Goal: Communication & Community: Share content

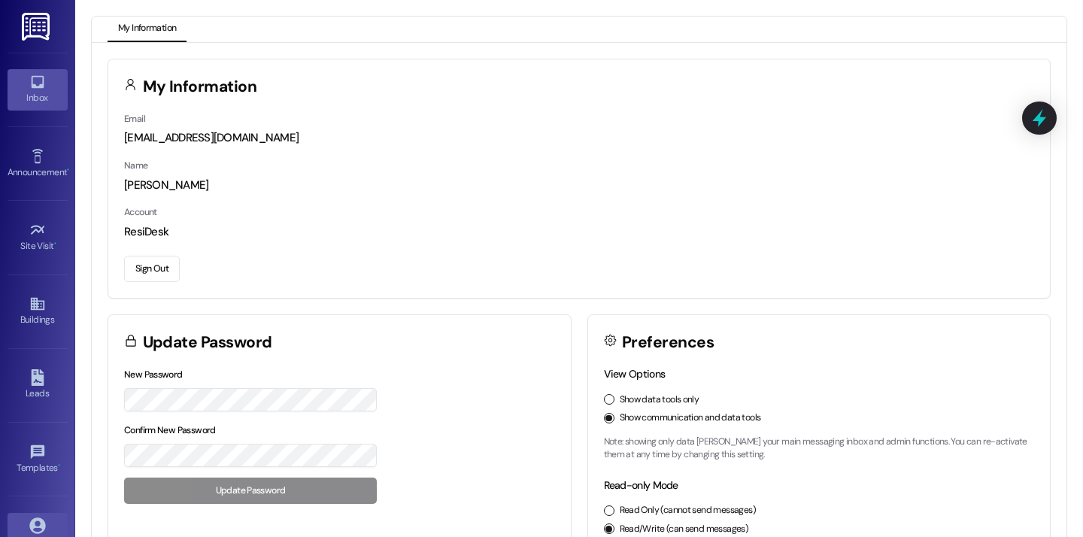
click at [36, 105] on div "Inbox" at bounding box center [37, 97] width 75 height 15
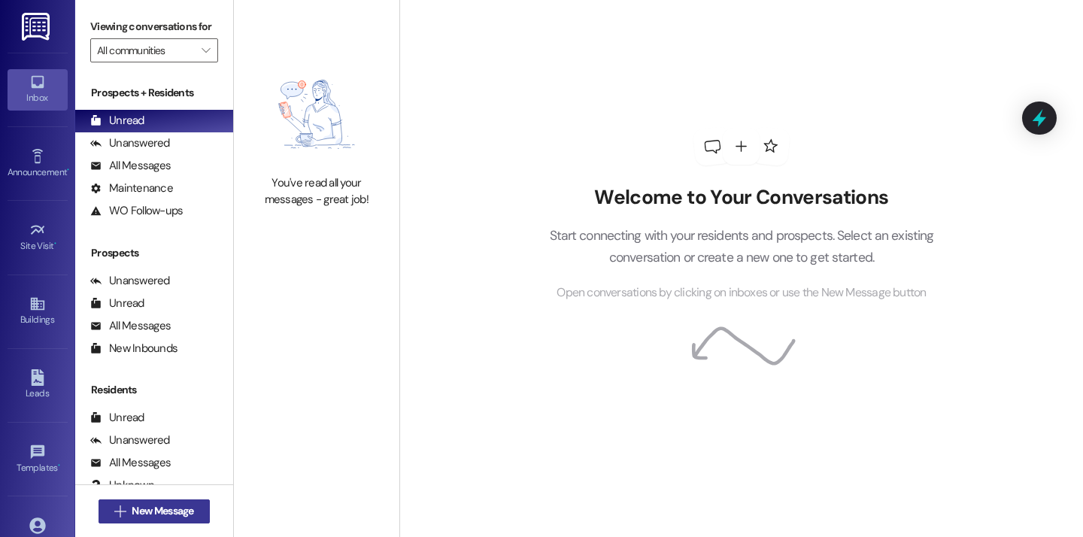
click at [138, 506] on span "New Message" at bounding box center [163, 511] width 62 height 16
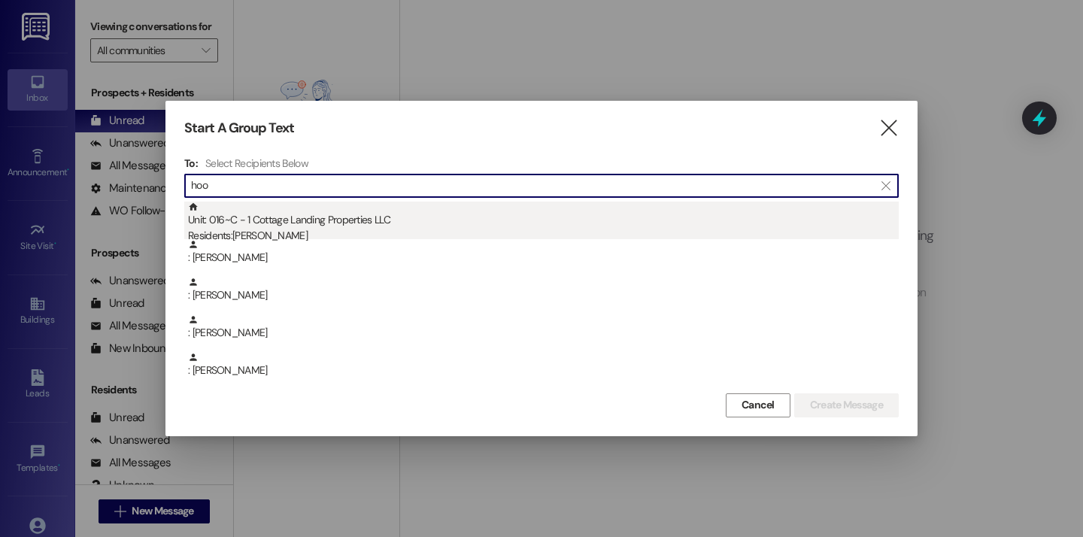
type input "hoo"
click at [254, 220] on div "Unit: 016~C - 1 Cottage Landing Properties LLC Residents: Angele Hoover" at bounding box center [543, 223] width 711 height 43
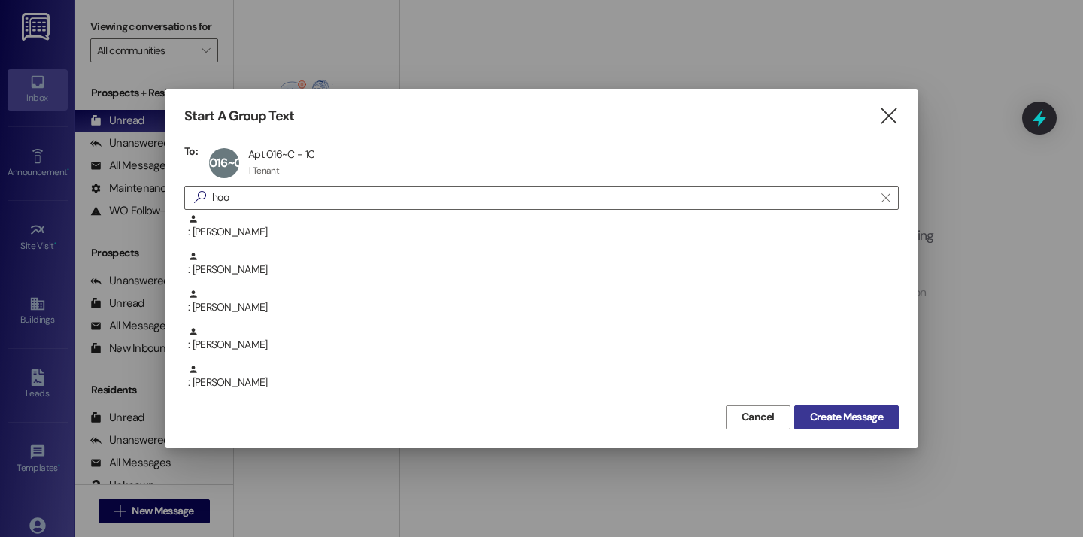
click at [829, 417] on span "Create Message" at bounding box center [846, 417] width 73 height 16
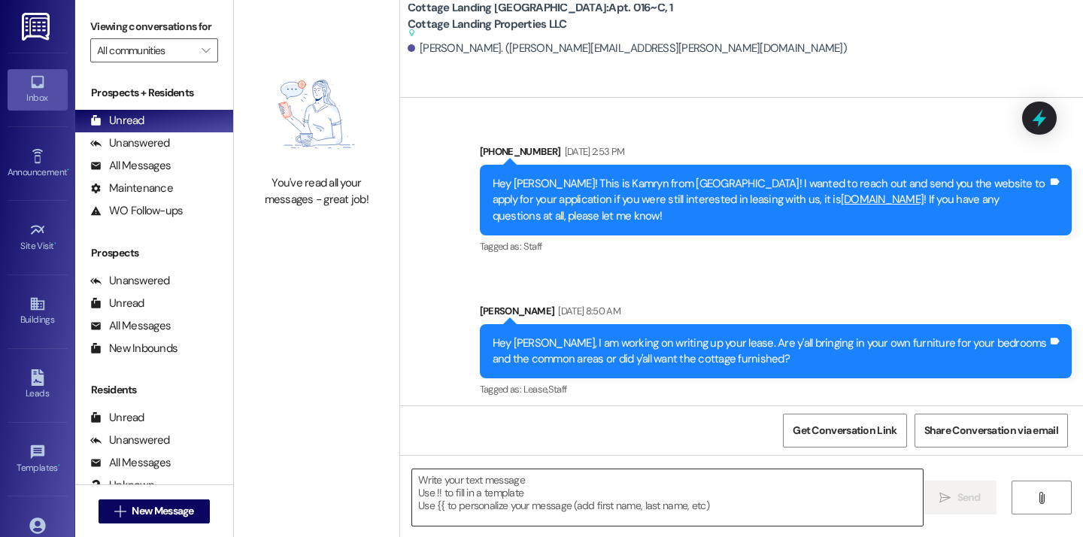
scroll to position [47994, 0]
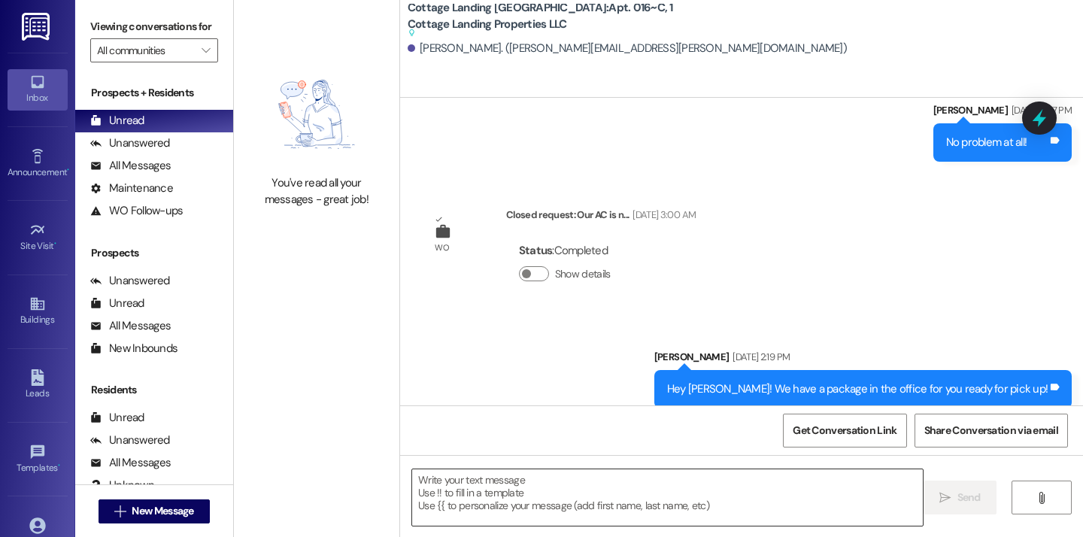
click at [477, 486] on textarea at bounding box center [667, 497] width 511 height 56
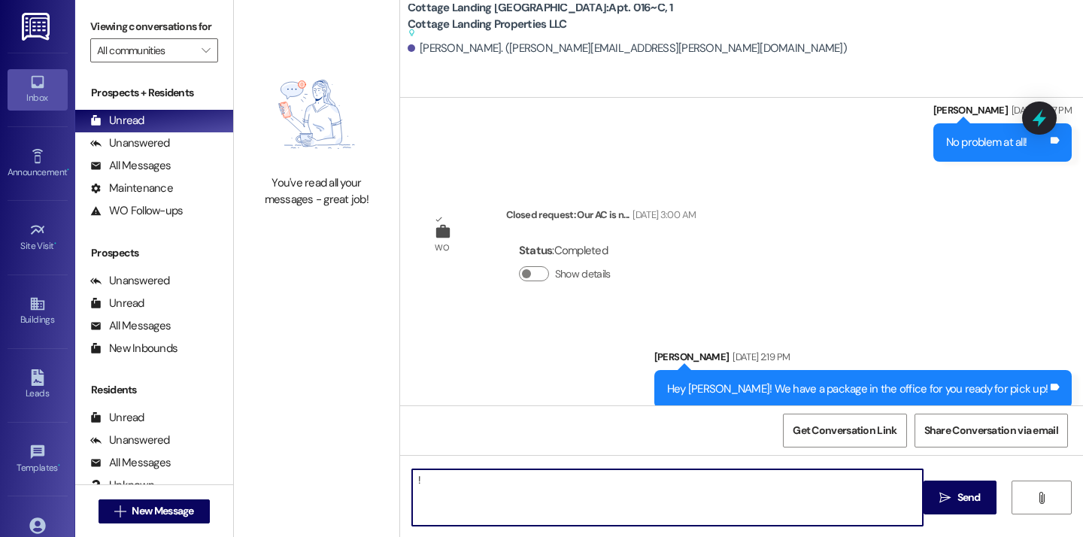
type textarea "!!"
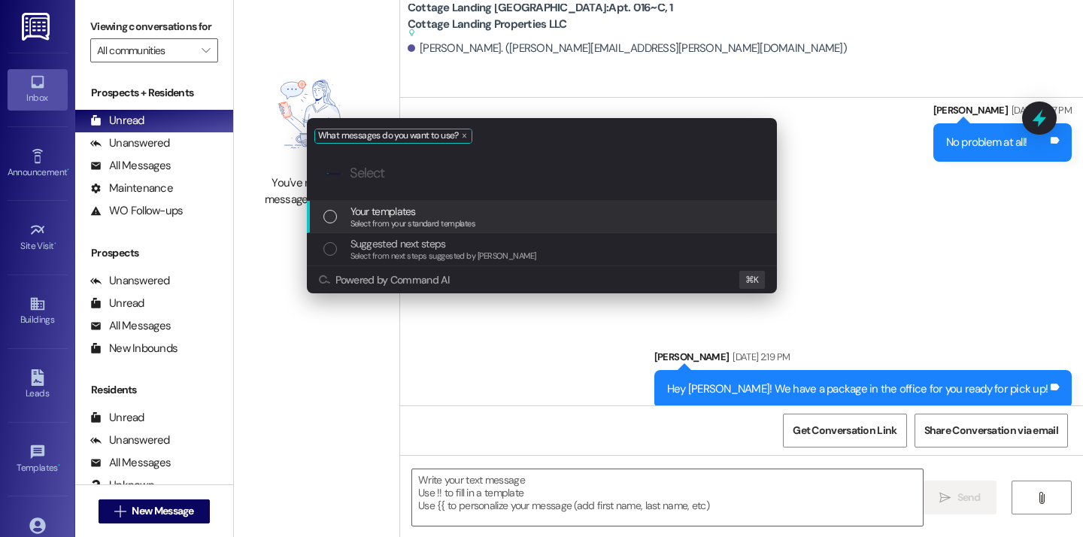
click at [476, 217] on div "Your templates Select from your standard templates" at bounding box center [543, 217] width 440 height 28
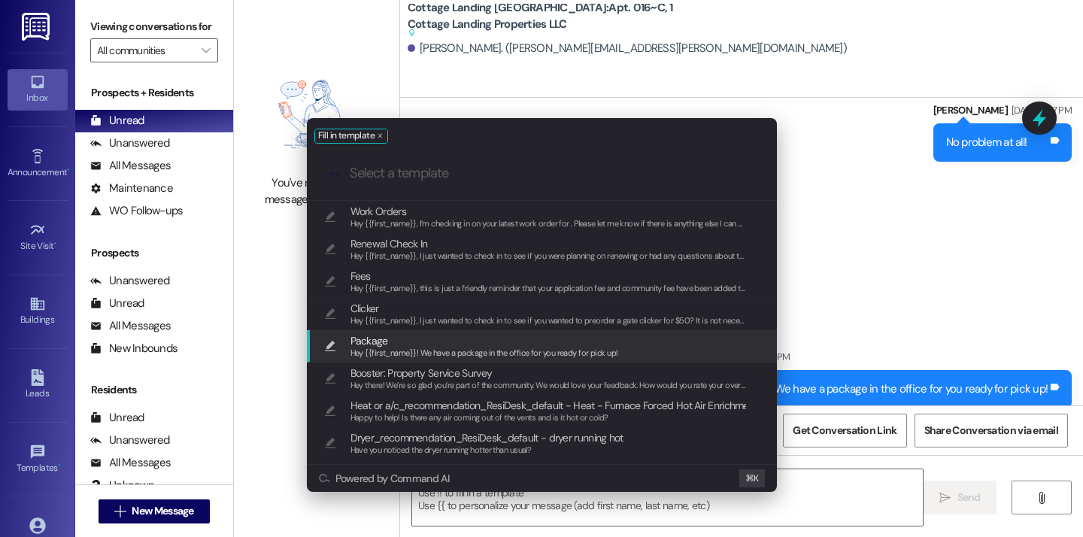
click at [431, 342] on span "Package" at bounding box center [485, 341] width 268 height 17
type textarea "Hey {{first_name}}! We have a package in the office for you ready for pick up!"
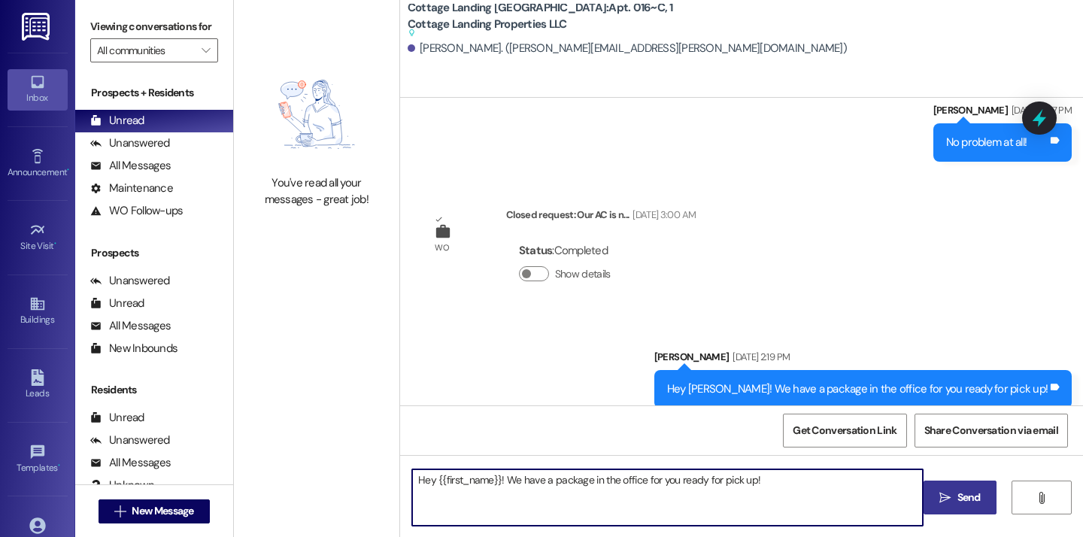
click at [979, 502] on span "Send" at bounding box center [969, 498] width 23 height 16
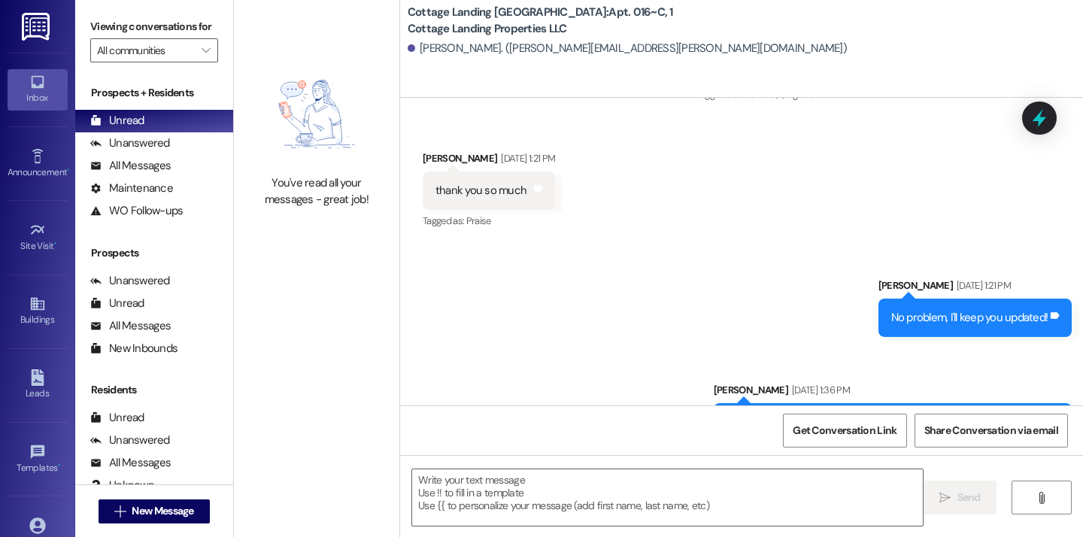
scroll to position [47437, 0]
click at [146, 512] on span "New Message" at bounding box center [163, 511] width 62 height 16
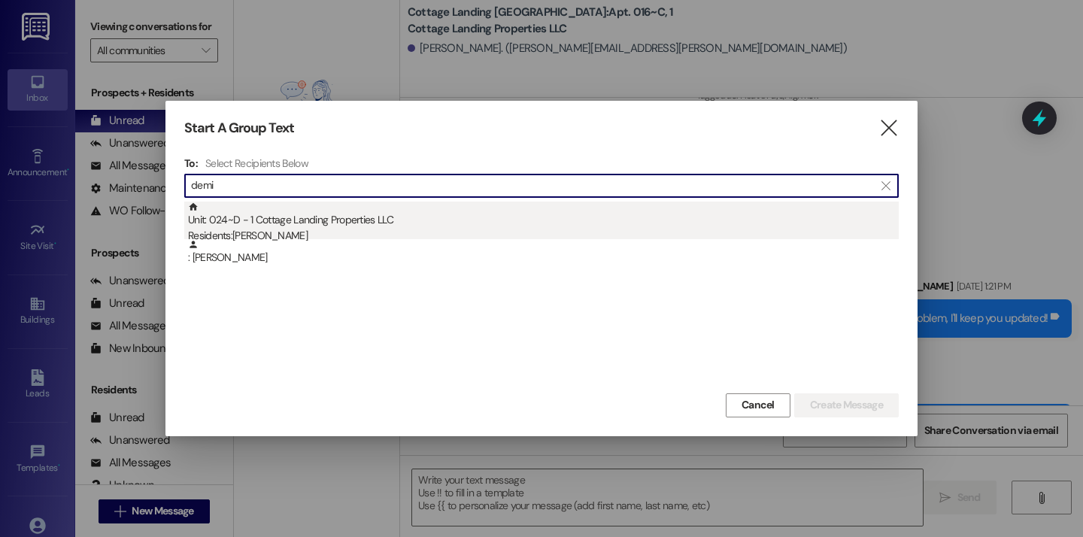
type input "demi"
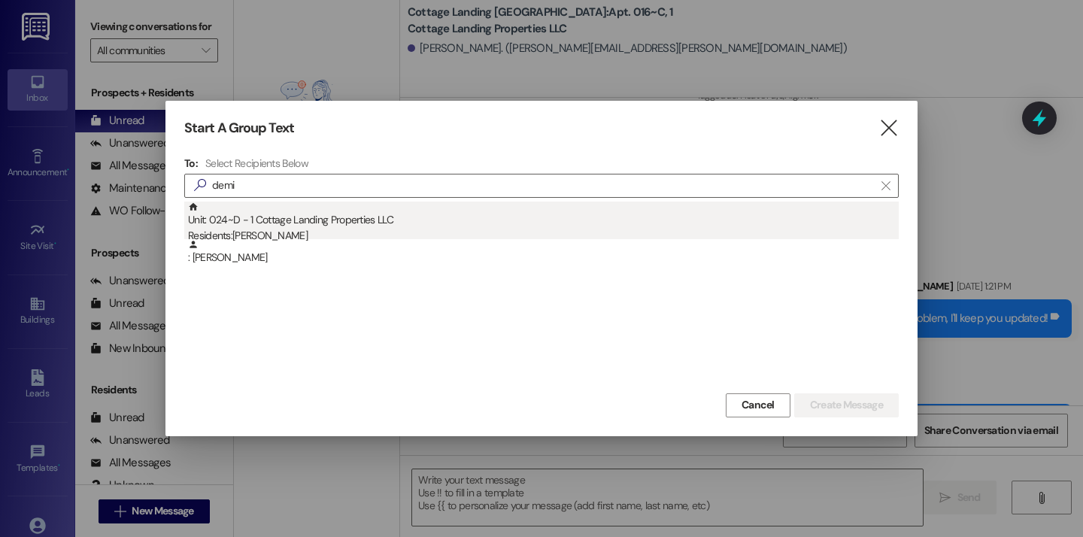
click at [348, 223] on div "Unit: 024~D - 1 Cottage Landing Properties LLC Residents: Demi Richard" at bounding box center [543, 223] width 711 height 43
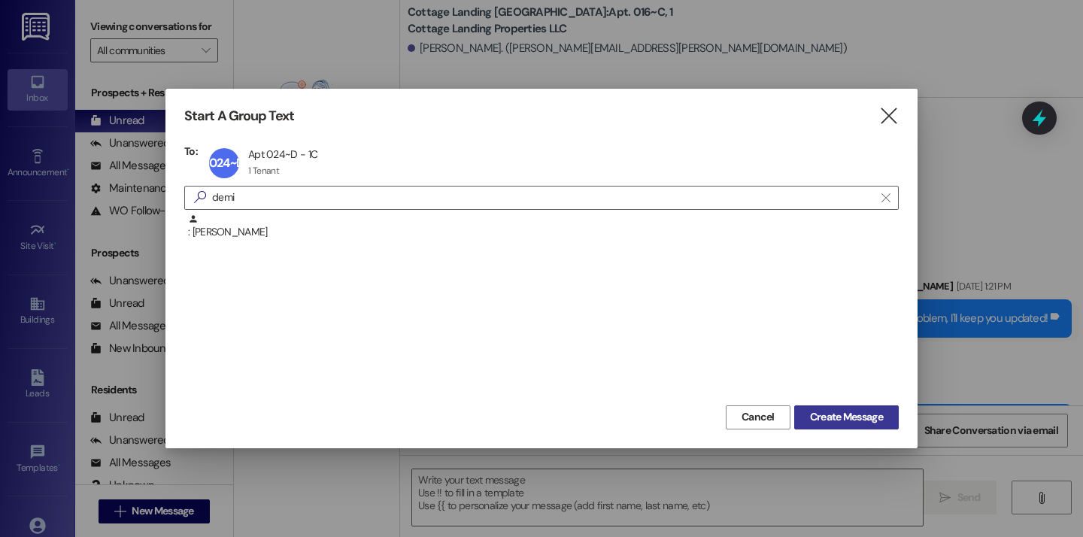
click at [849, 423] on span "Create Message" at bounding box center [846, 417] width 73 height 16
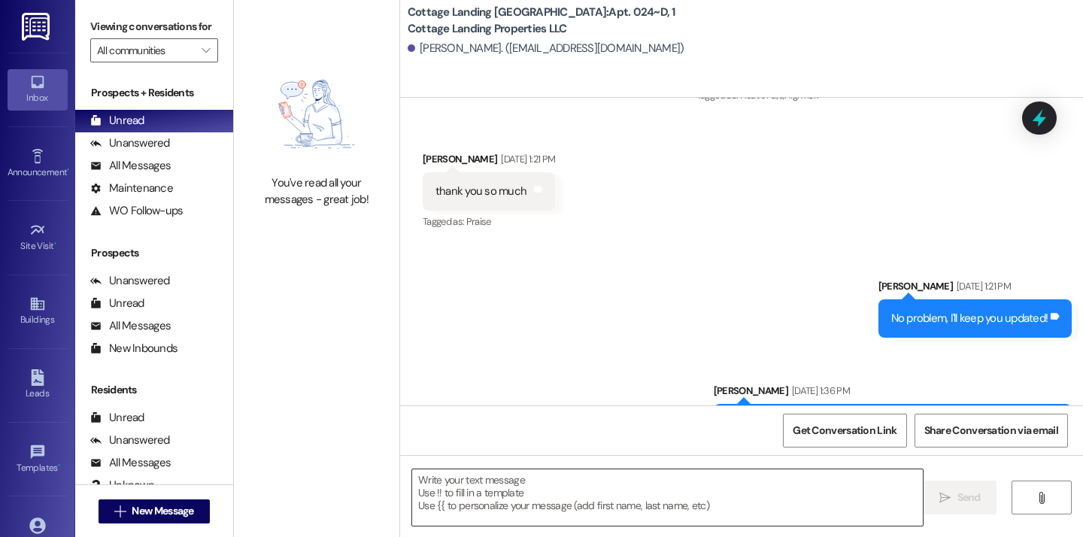
click at [575, 507] on textarea at bounding box center [667, 497] width 511 height 56
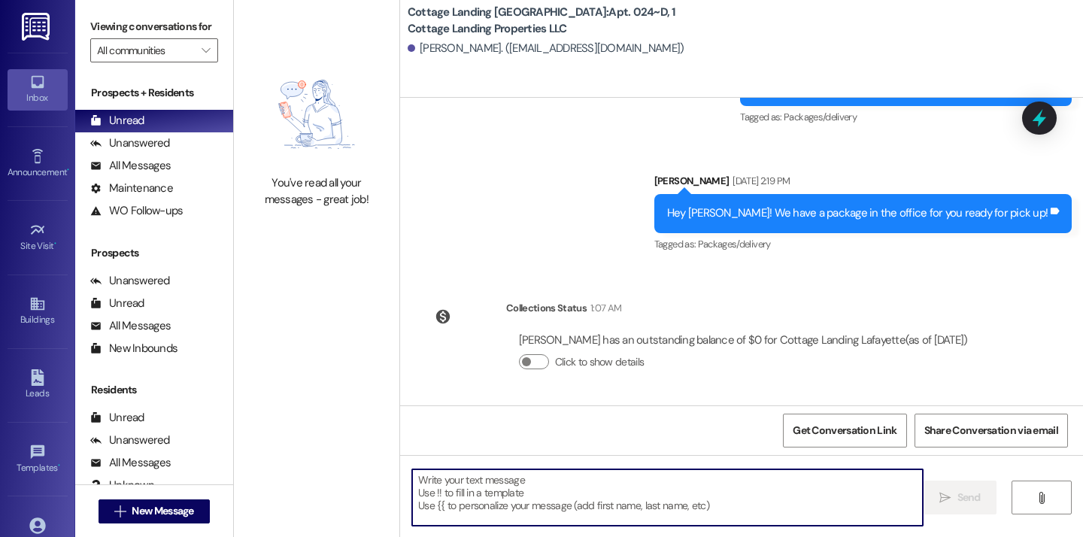
scroll to position [33889, 0]
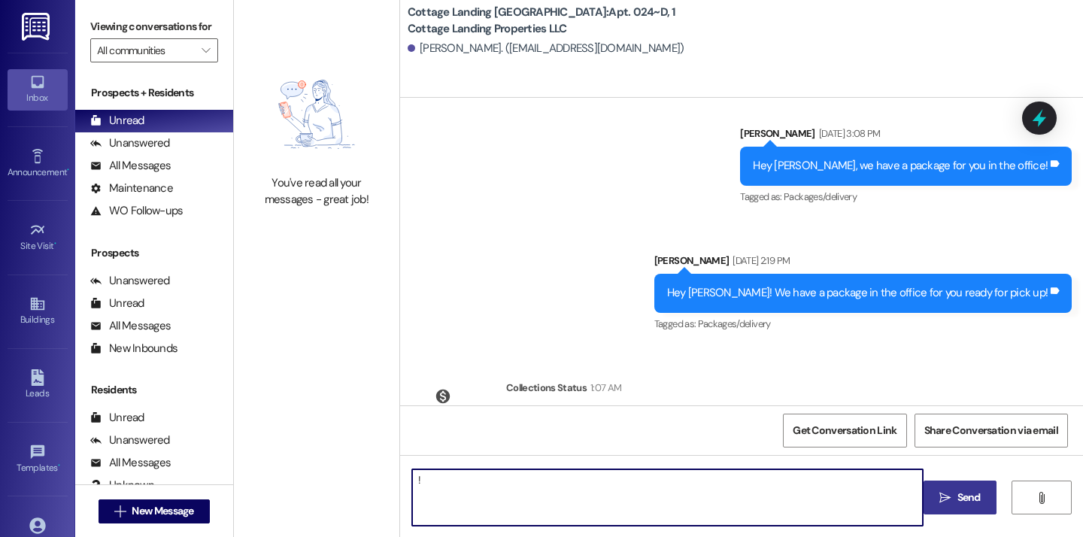
type textarea "!!"
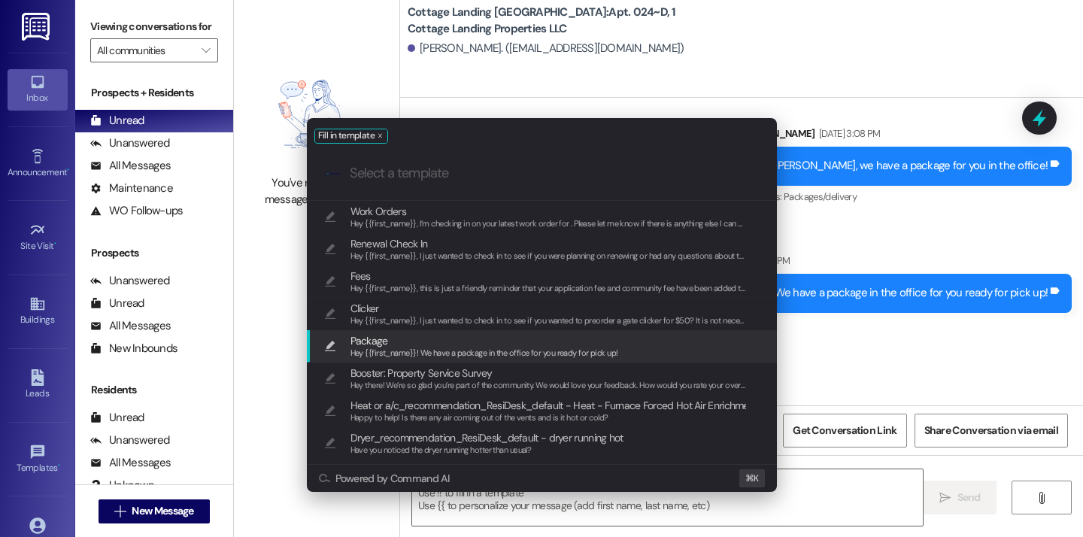
click at [401, 344] on span "Package" at bounding box center [485, 341] width 268 height 17
type textarea "Hey {{first_name}}! We have a package in the office for you ready for pick up!"
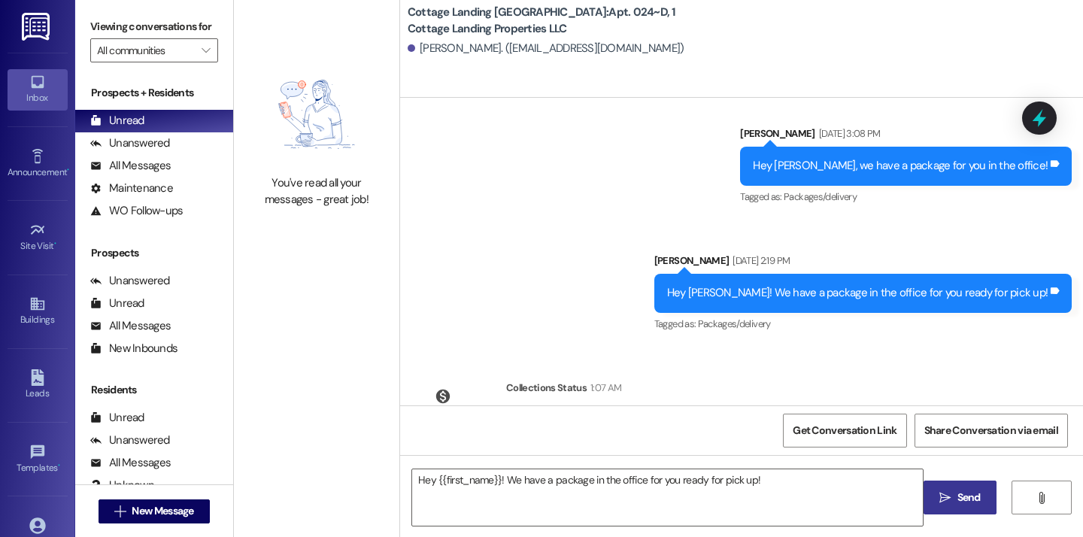
click at [946, 486] on button " Send" at bounding box center [960, 498] width 73 height 34
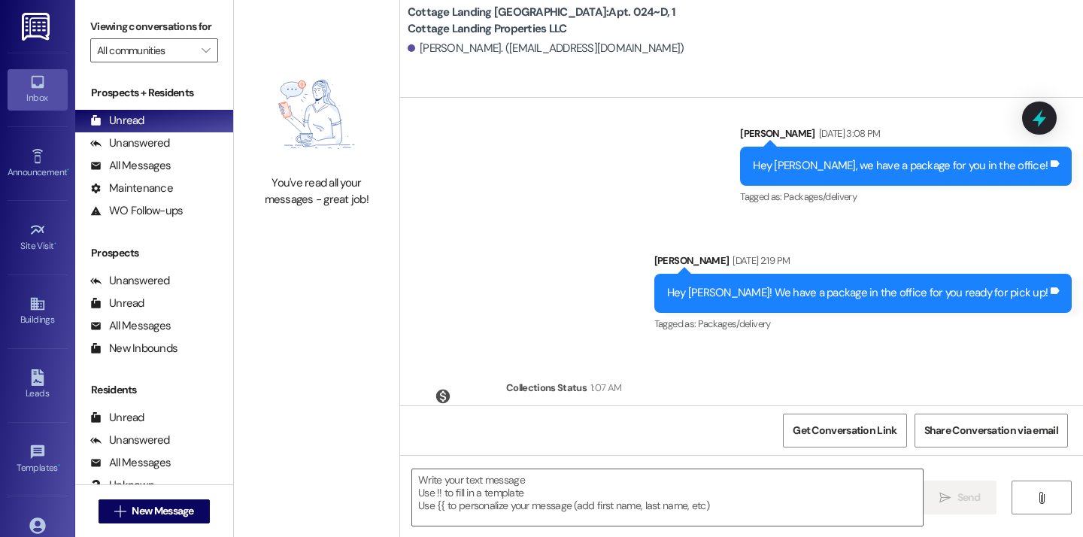
scroll to position [33994, 0]
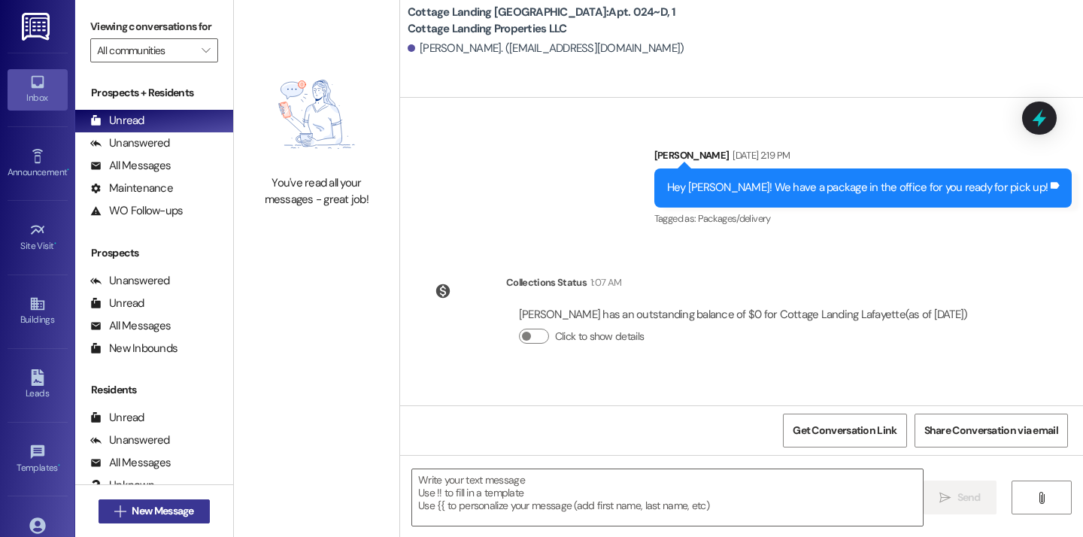
click at [187, 514] on span "New Message" at bounding box center [163, 511] width 62 height 16
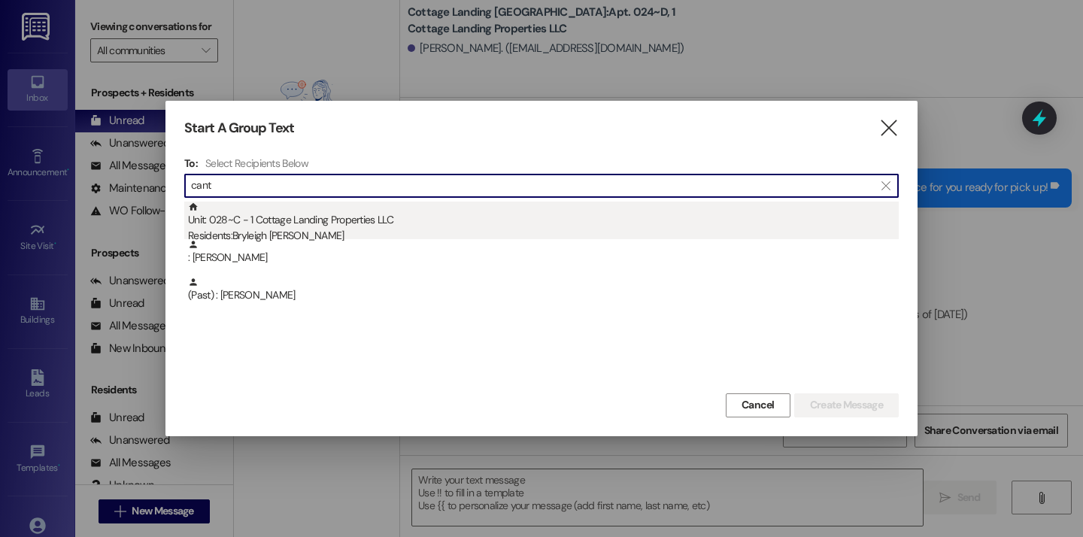
type input "cant"
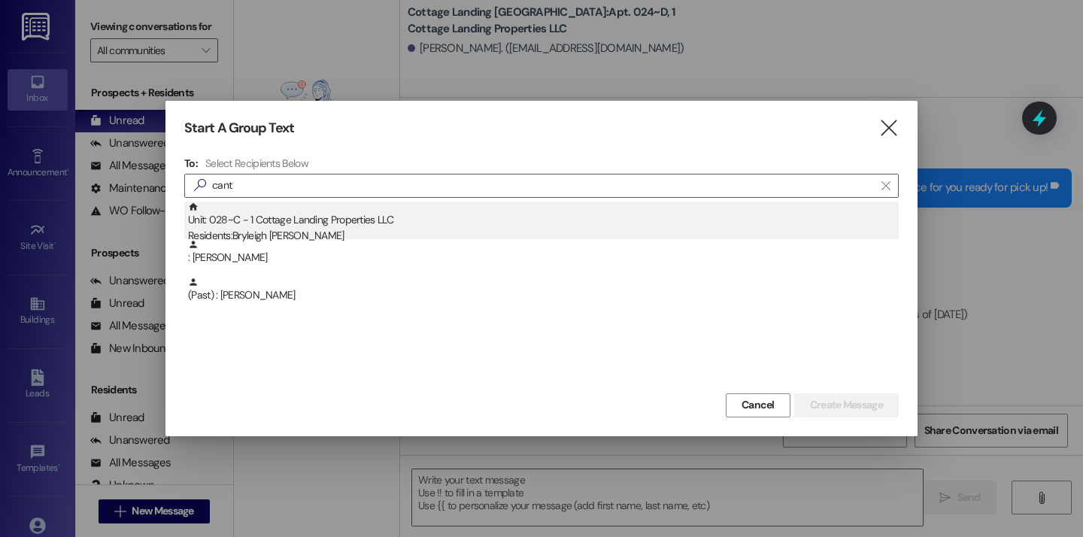
click at [295, 218] on div "Unit: 028~C - 1 Cottage Landing Properties LLC Residents: Bryleigh Cantillo" at bounding box center [543, 223] width 711 height 43
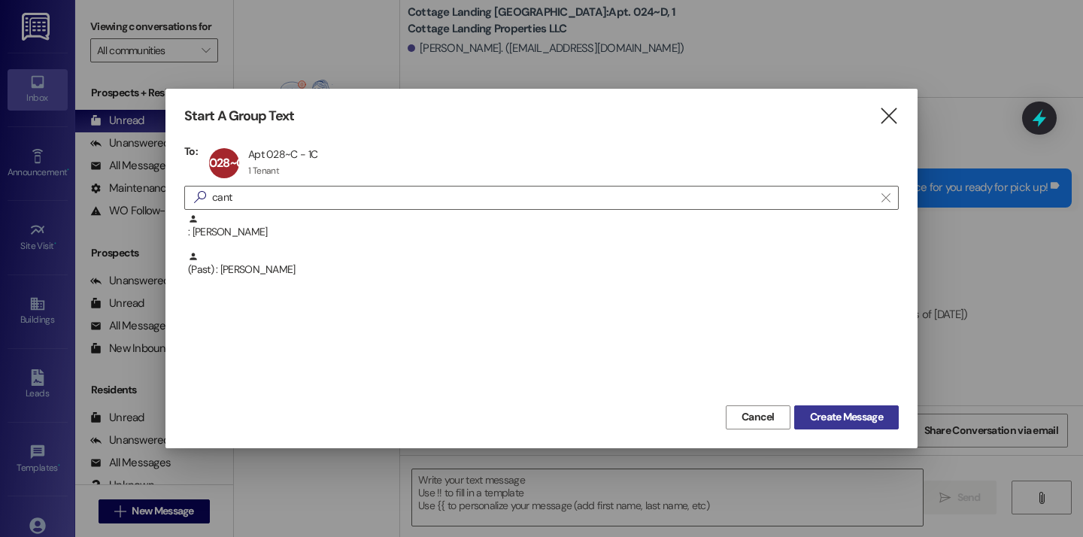
click at [845, 408] on button "Create Message" at bounding box center [846, 417] width 105 height 24
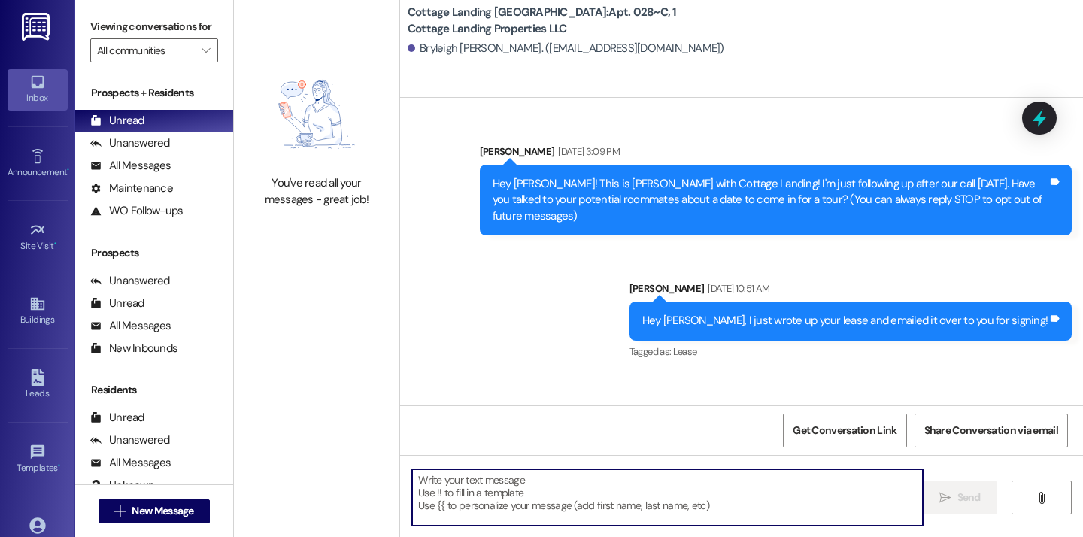
click at [489, 476] on textarea at bounding box center [667, 497] width 511 height 56
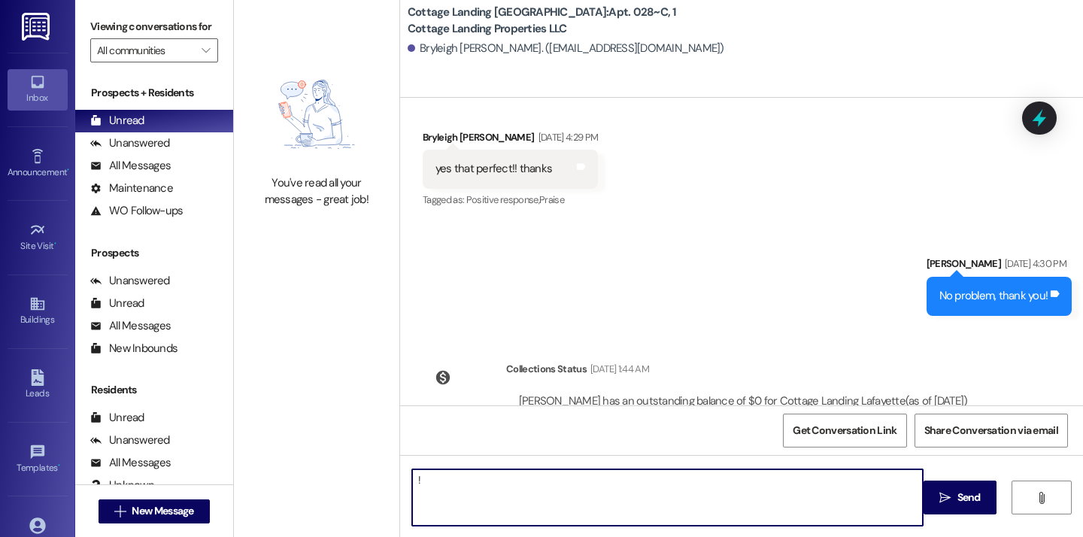
type textarea "!!"
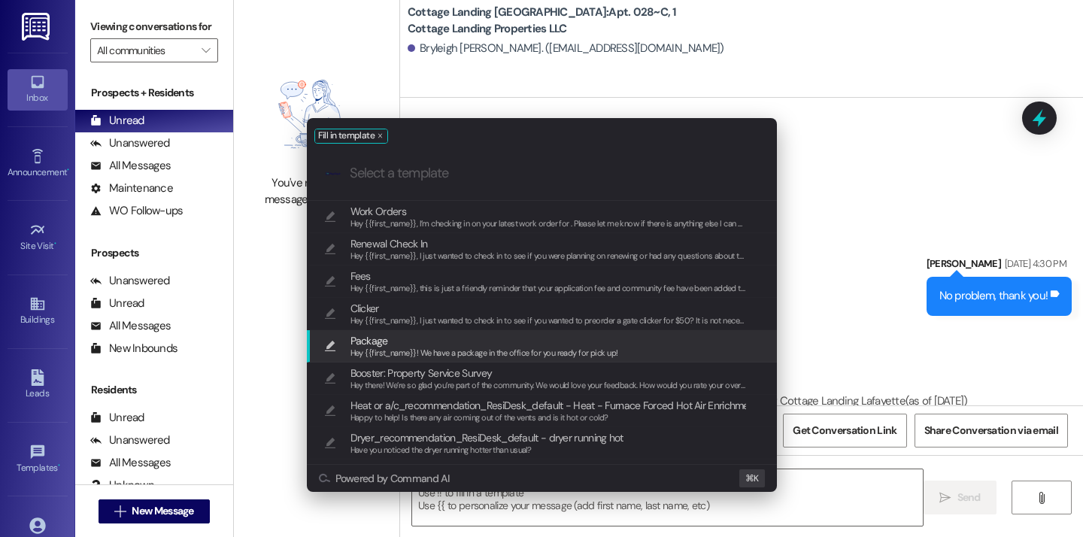
click at [380, 335] on span "Package" at bounding box center [370, 341] width 38 height 17
type textarea "Hey {{first_name}}! We have a package in the office for you ready for pick up!"
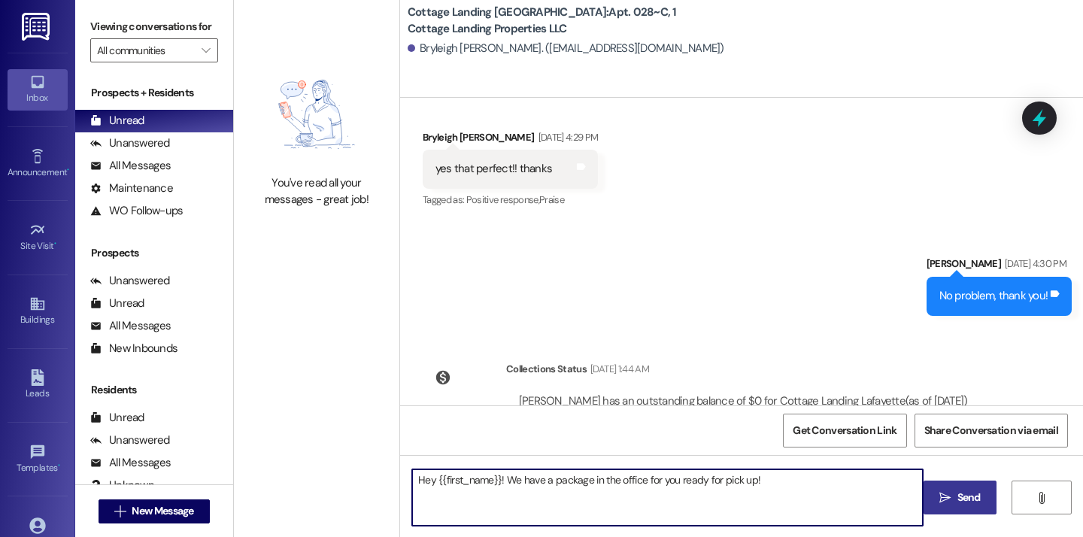
click at [952, 491] on span " Send" at bounding box center [960, 498] width 47 height 16
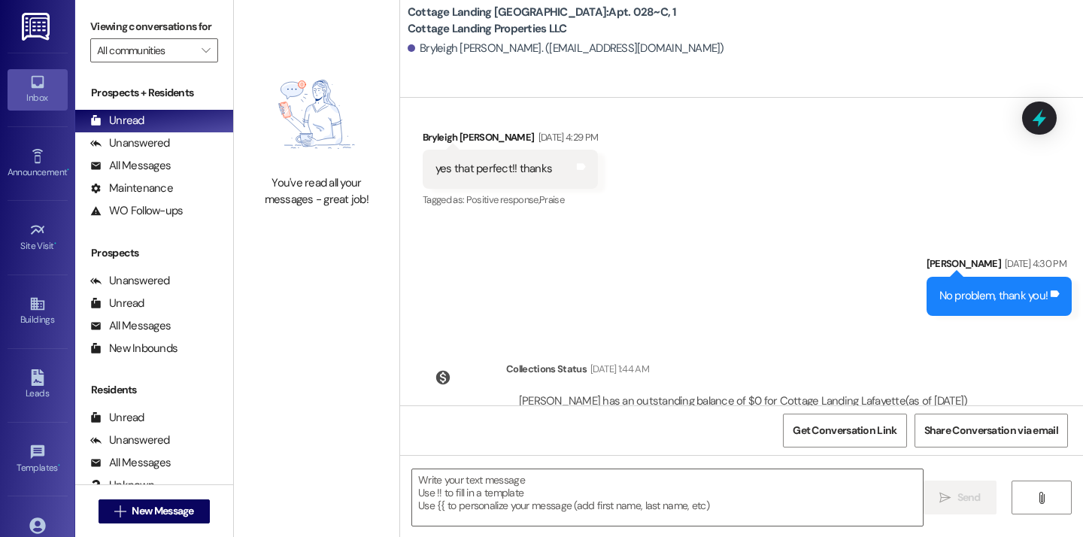
scroll to position [37640, 0]
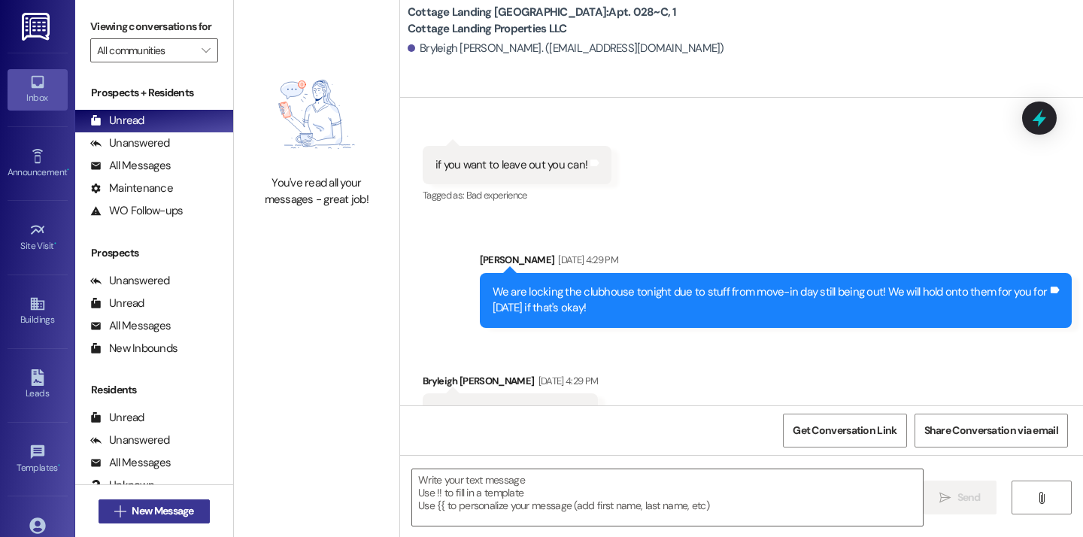
click at [175, 523] on div " New Message" at bounding box center [154, 512] width 111 height 38
click at [158, 512] on span "New Message" at bounding box center [163, 511] width 62 height 16
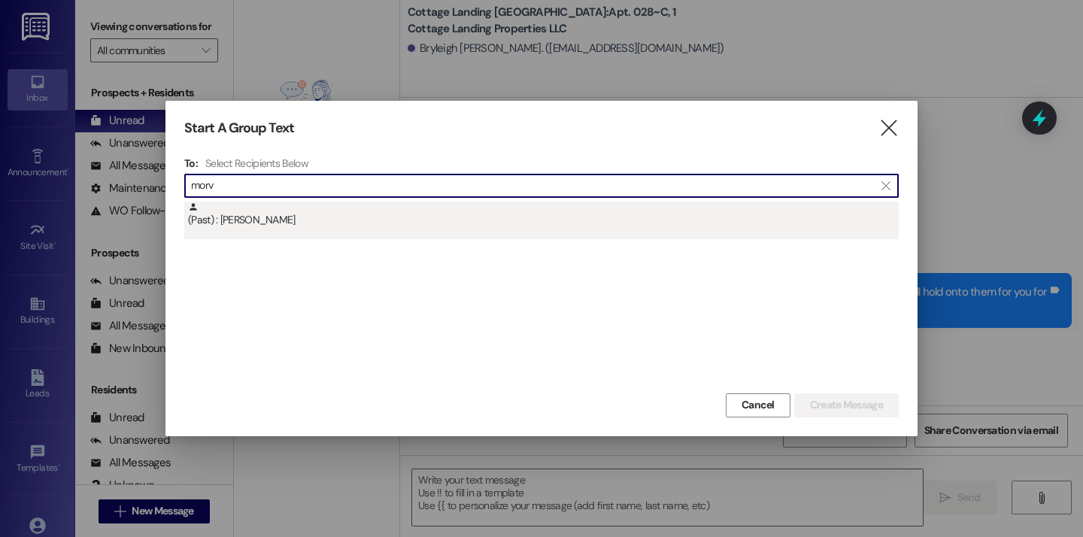
click at [275, 236] on div "(Past) : Rachel Morvant" at bounding box center [541, 221] width 715 height 38
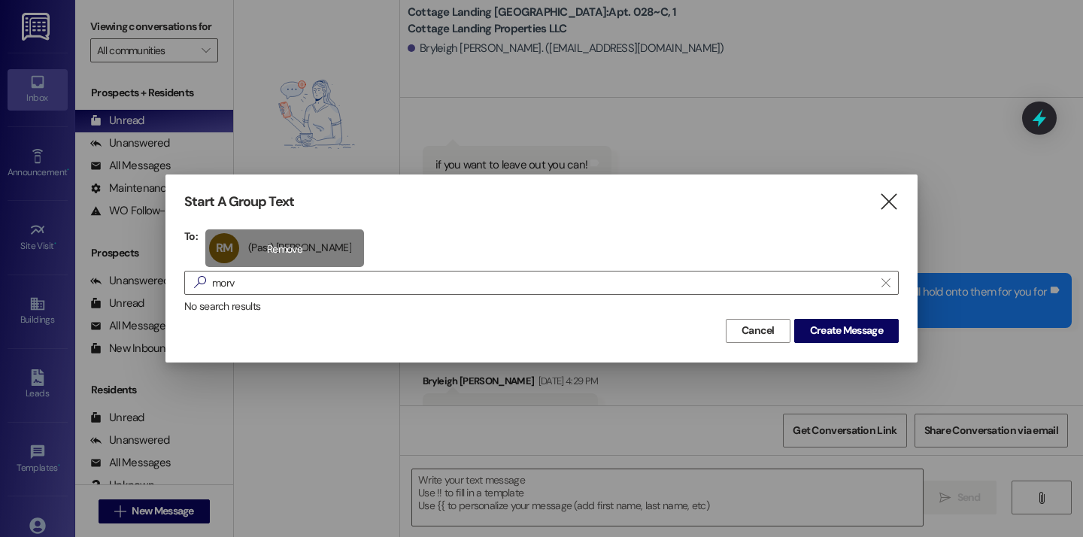
click at [300, 260] on div "RM (Past) Rachel Morvant (Past) Rachel Morvant click to remove" at bounding box center [284, 248] width 159 height 38
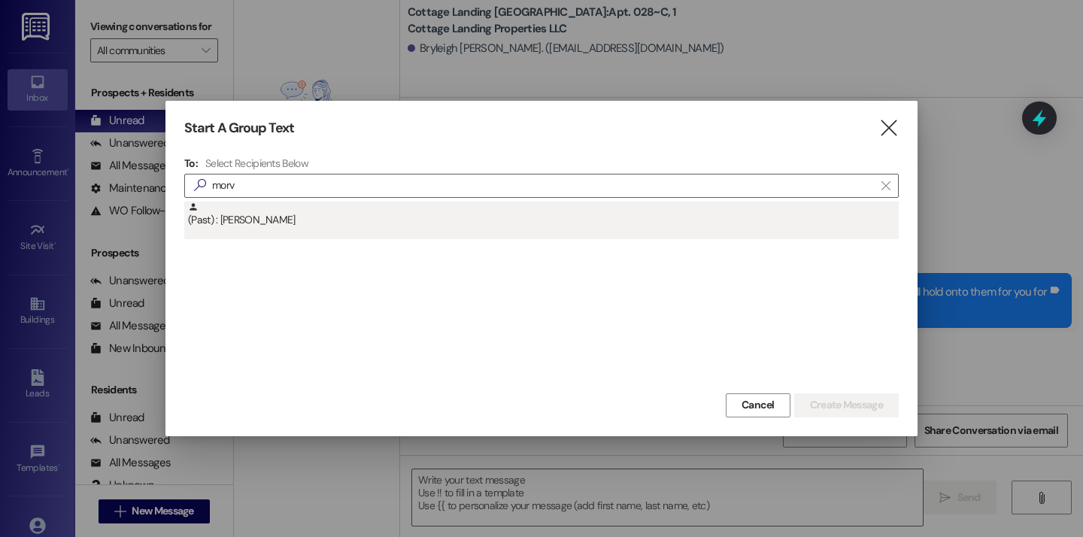
click at [354, 220] on div "(Past) : Rachel Morvant" at bounding box center [543, 215] width 711 height 26
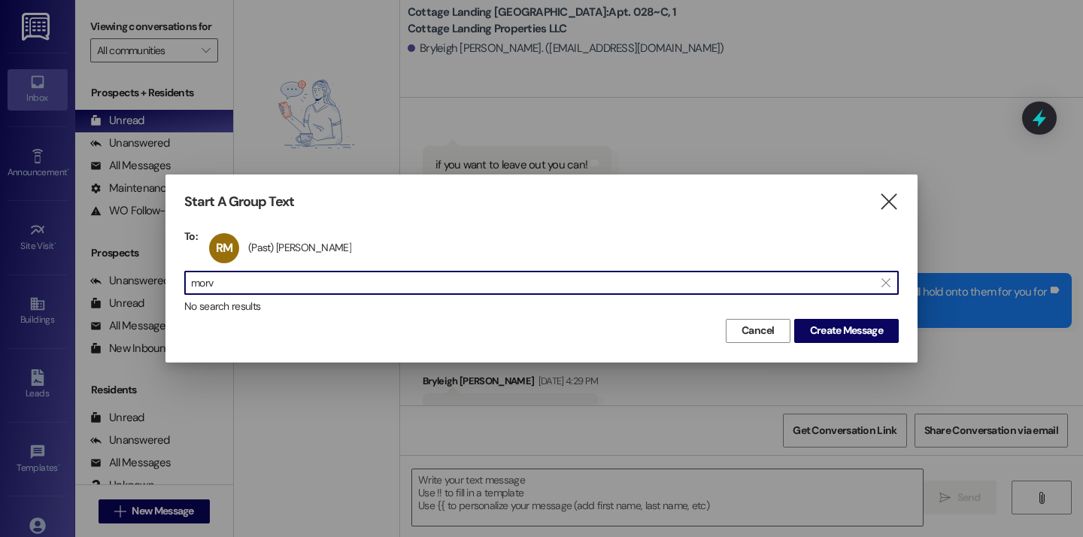
click at [610, 282] on input "morv" at bounding box center [532, 282] width 683 height 21
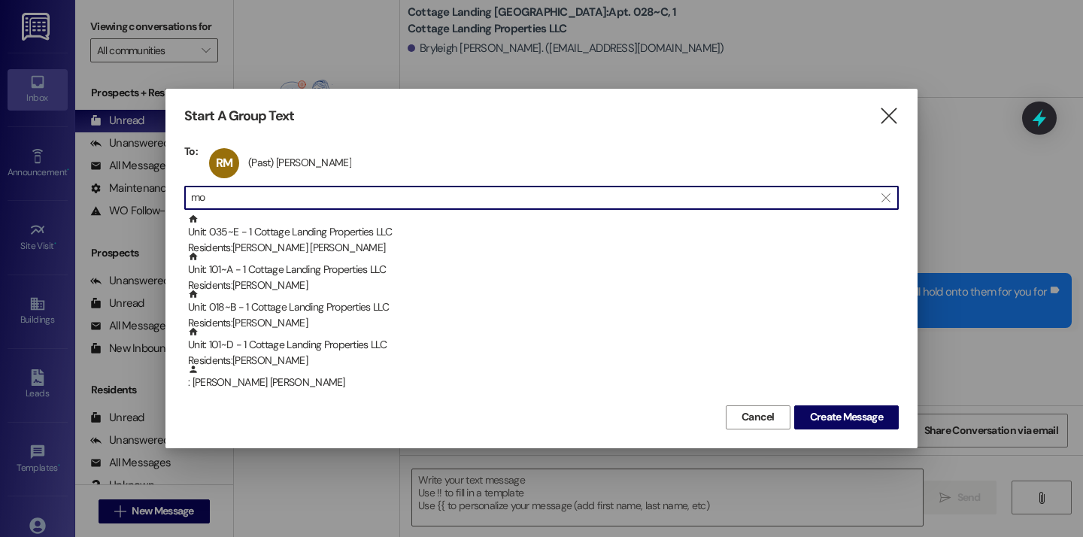
type input "m"
click at [892, 117] on icon "" at bounding box center [889, 116] width 20 height 16
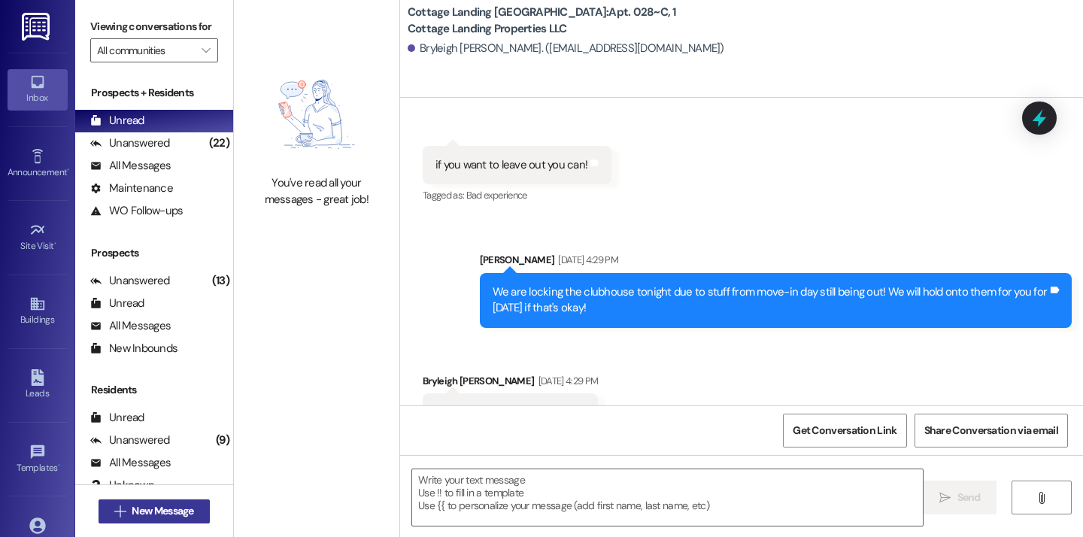
click at [142, 515] on span "New Message" at bounding box center [163, 511] width 62 height 16
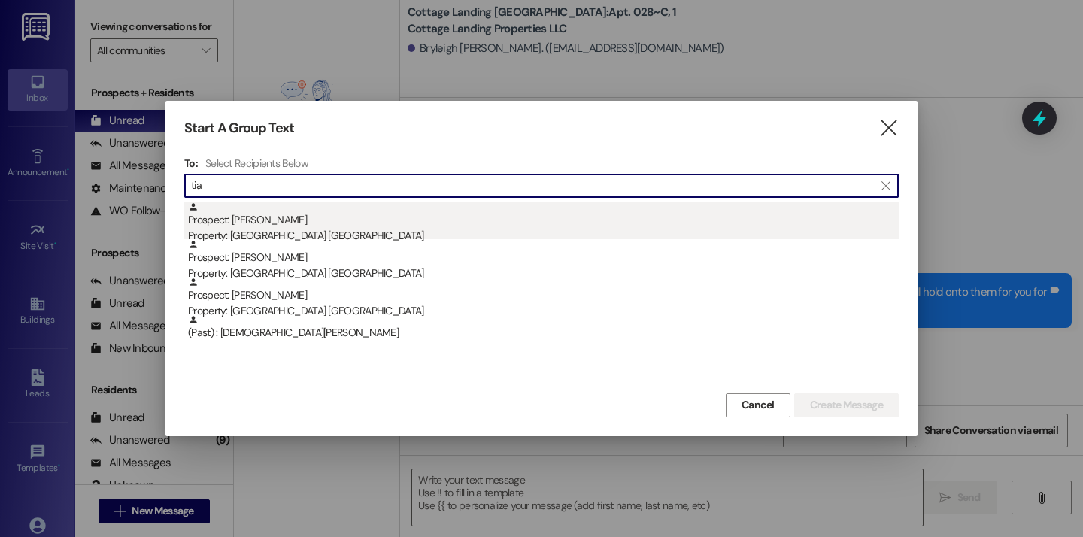
type input "tia"
click at [239, 235] on div "Property: Cottage Landing Lafayette" at bounding box center [543, 236] width 711 height 16
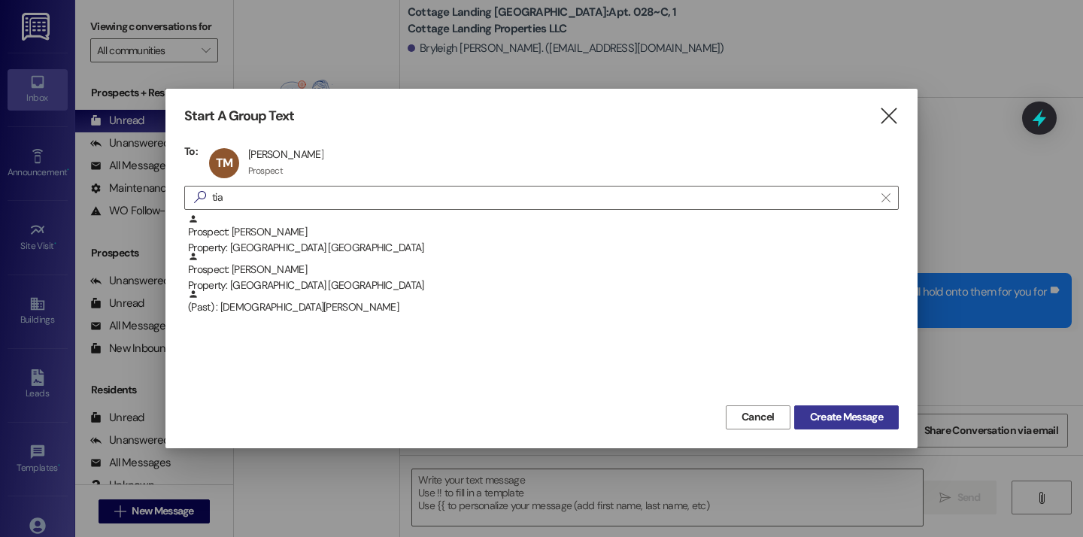
click at [831, 421] on span "Create Message" at bounding box center [846, 417] width 73 height 16
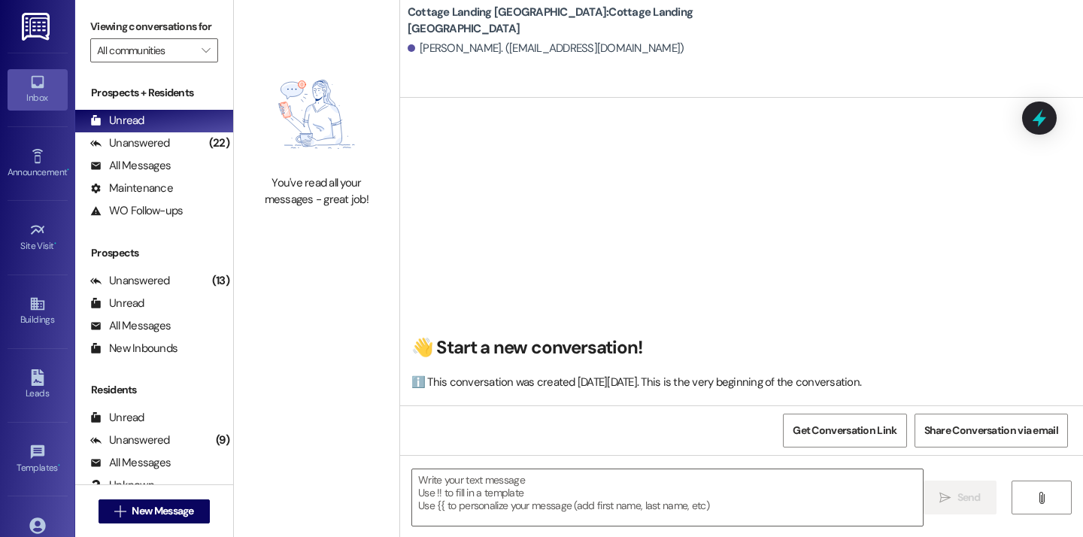
scroll to position [3427, 0]
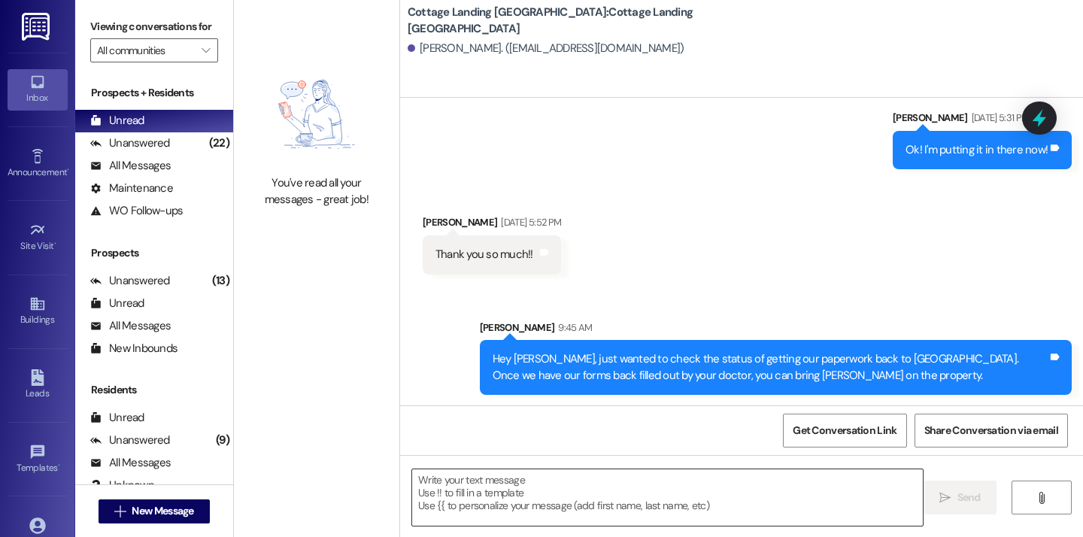
click at [456, 487] on textarea at bounding box center [667, 497] width 511 height 56
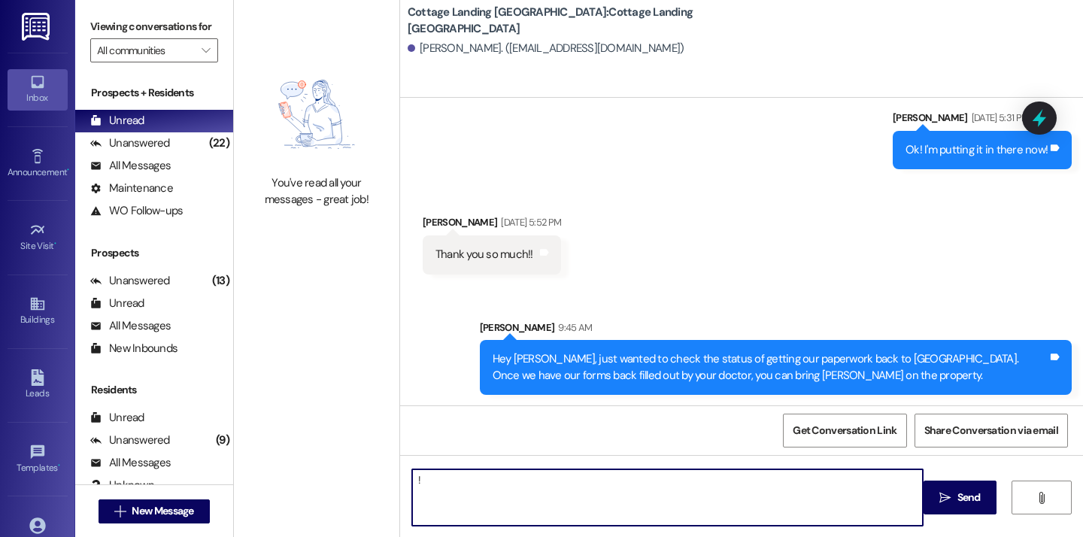
type textarea "!!"
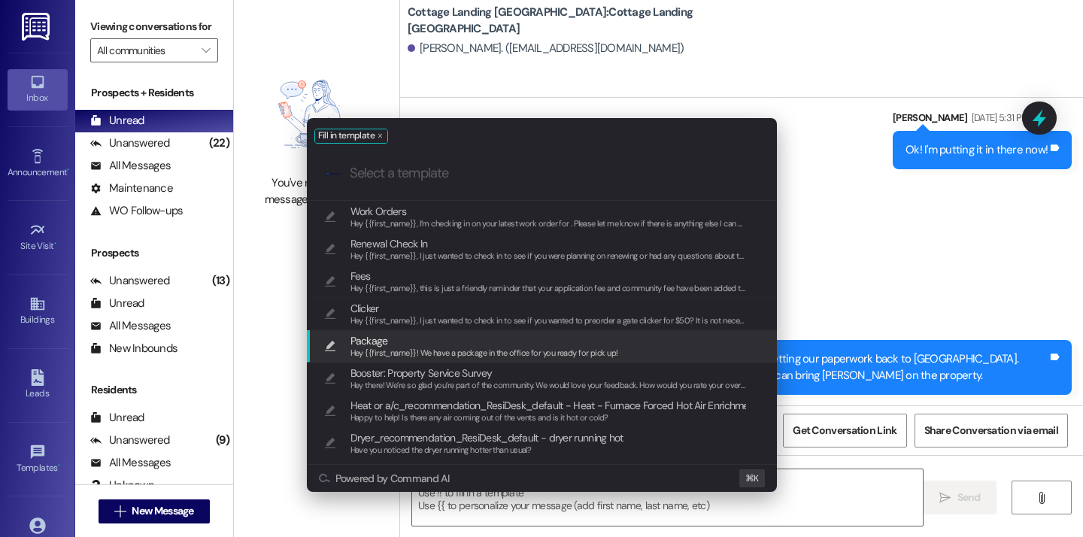
click at [442, 342] on span "Package" at bounding box center [485, 341] width 268 height 17
type textarea "Hey {{first_name}}! We have a package in the office for you ready for pick up!"
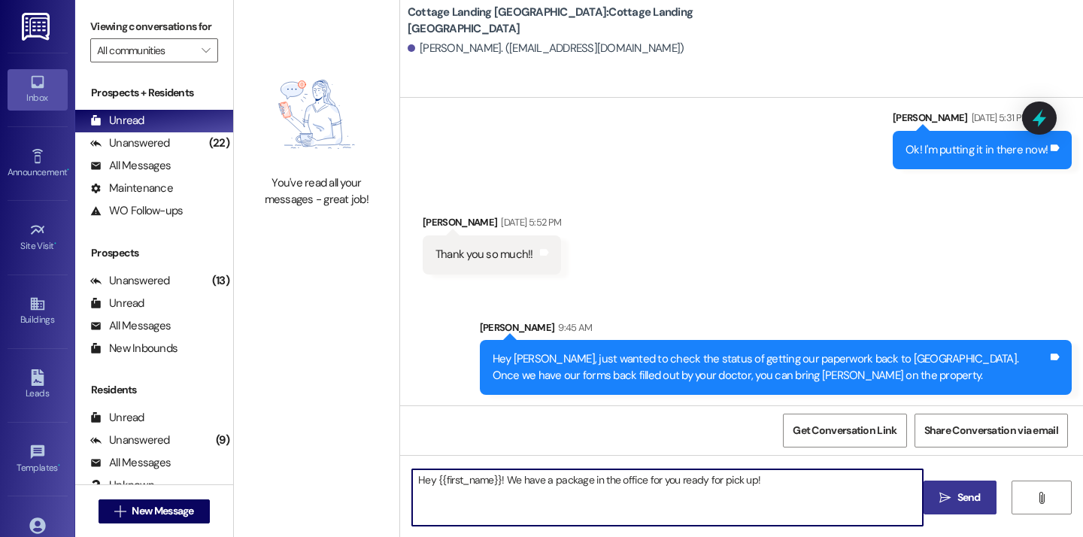
click at [964, 511] on button " Send" at bounding box center [960, 498] width 73 height 34
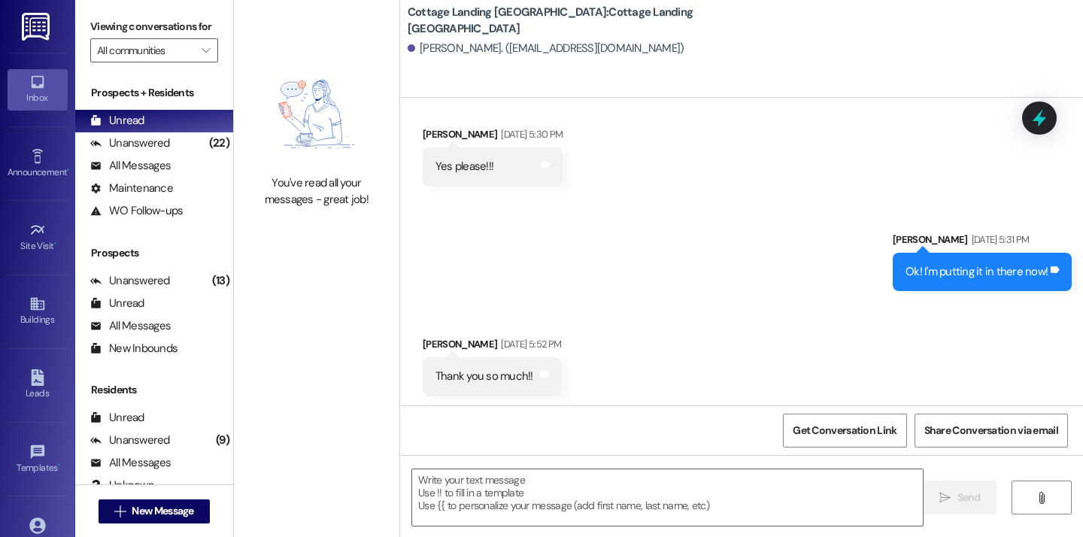
scroll to position [3531, 0]
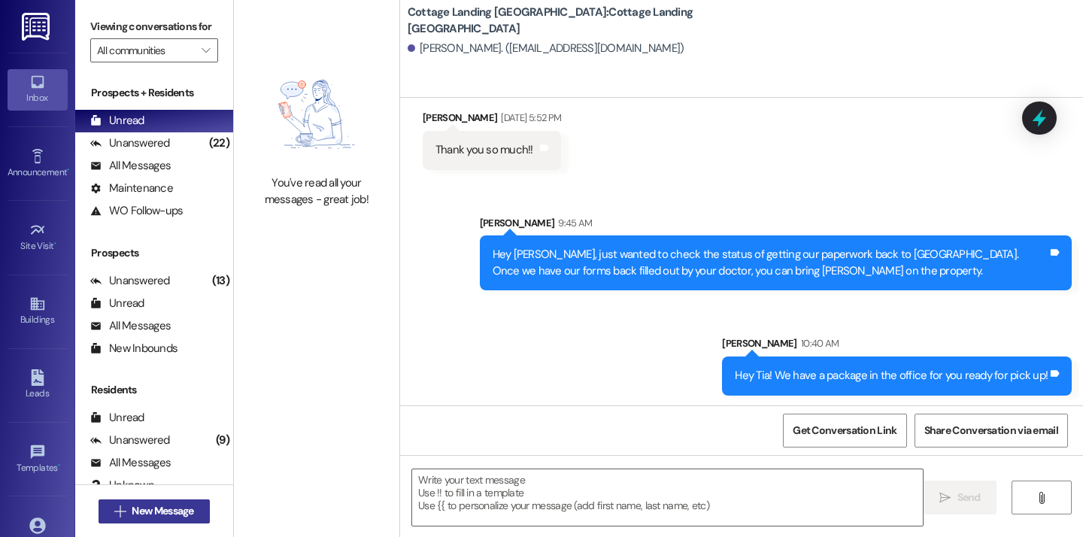
click at [171, 515] on span "New Message" at bounding box center [163, 511] width 62 height 16
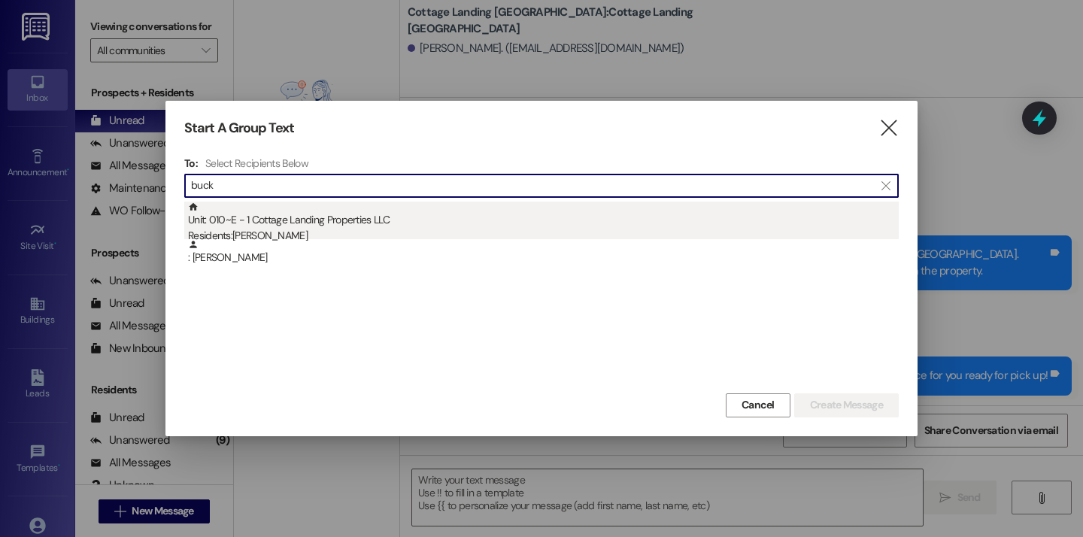
type input "buck"
click at [251, 235] on div "Residents: Nicholas Buckley" at bounding box center [543, 236] width 711 height 16
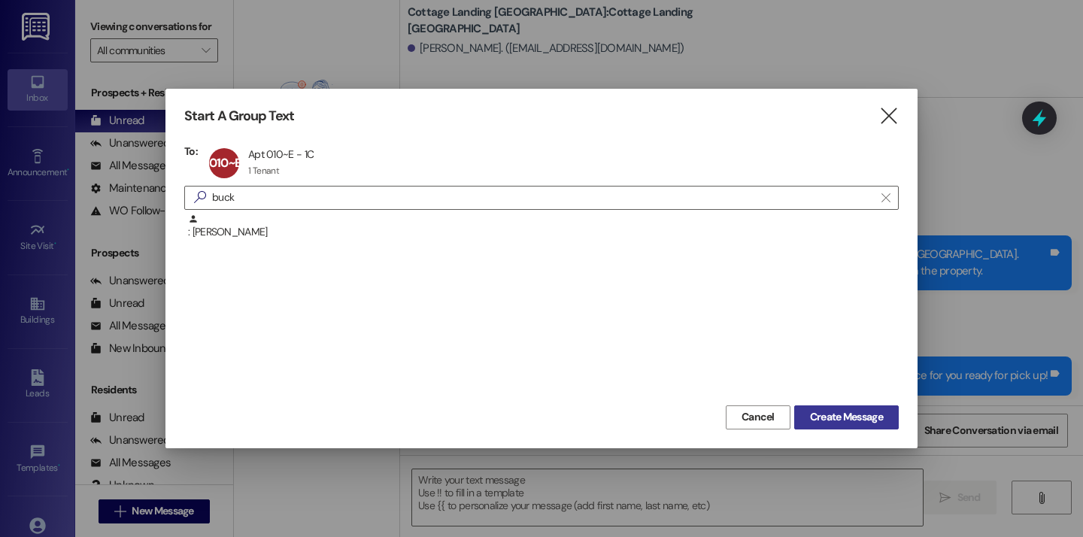
click at [812, 421] on span "Create Message" at bounding box center [846, 417] width 73 height 16
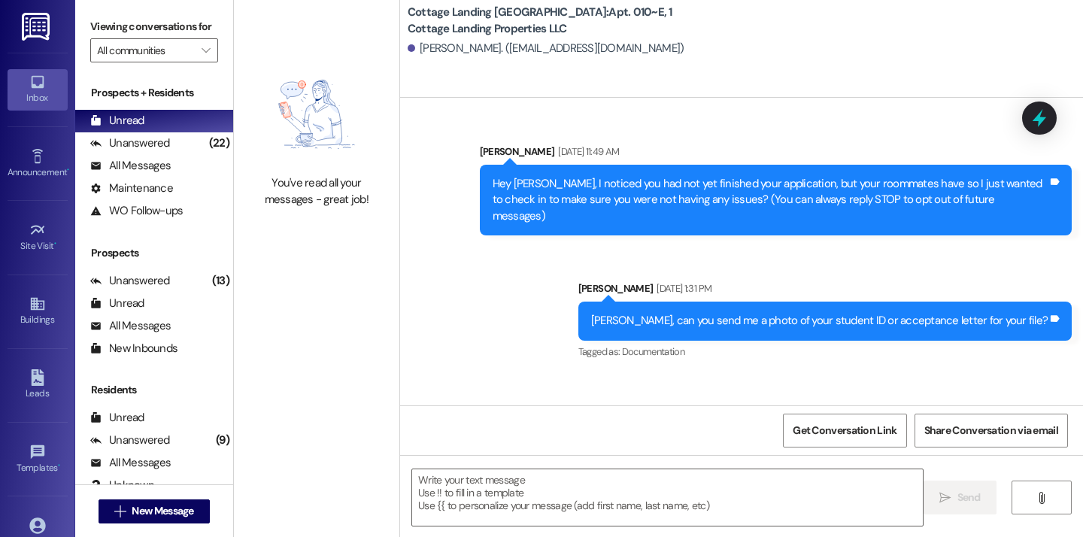
scroll to position [19575, 0]
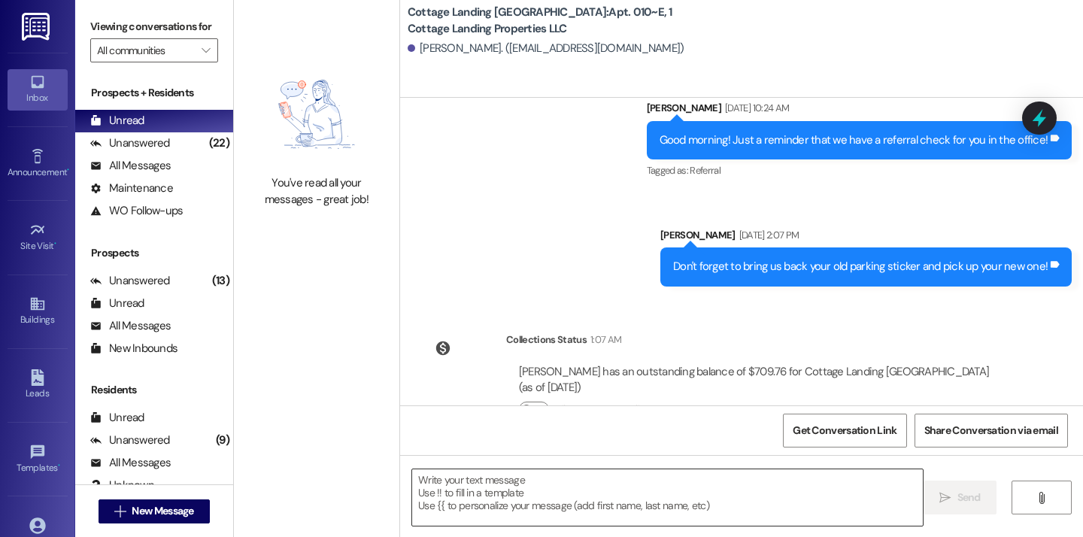
click at [597, 510] on textarea at bounding box center [667, 497] width 511 height 56
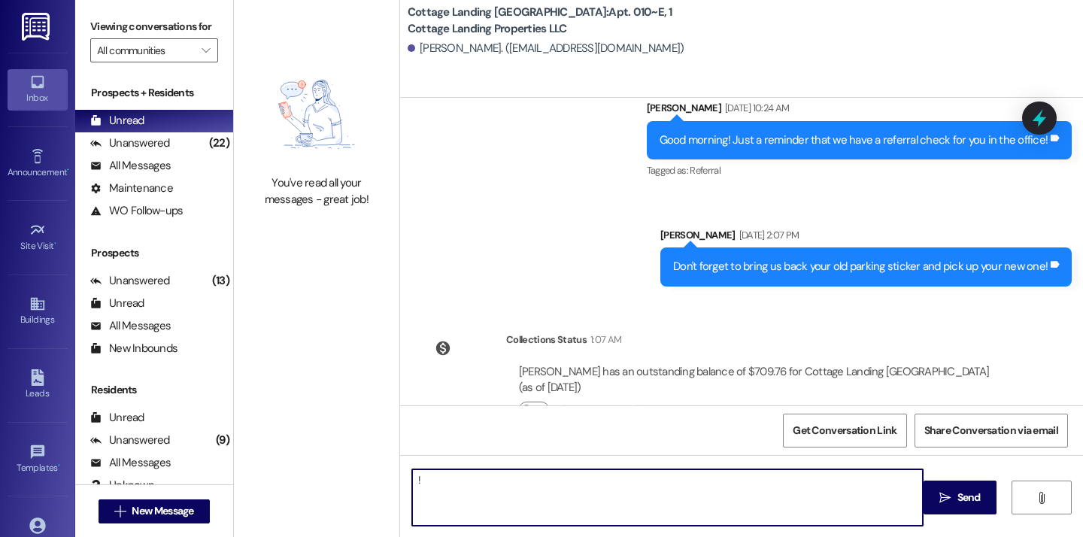
type textarea "!!"
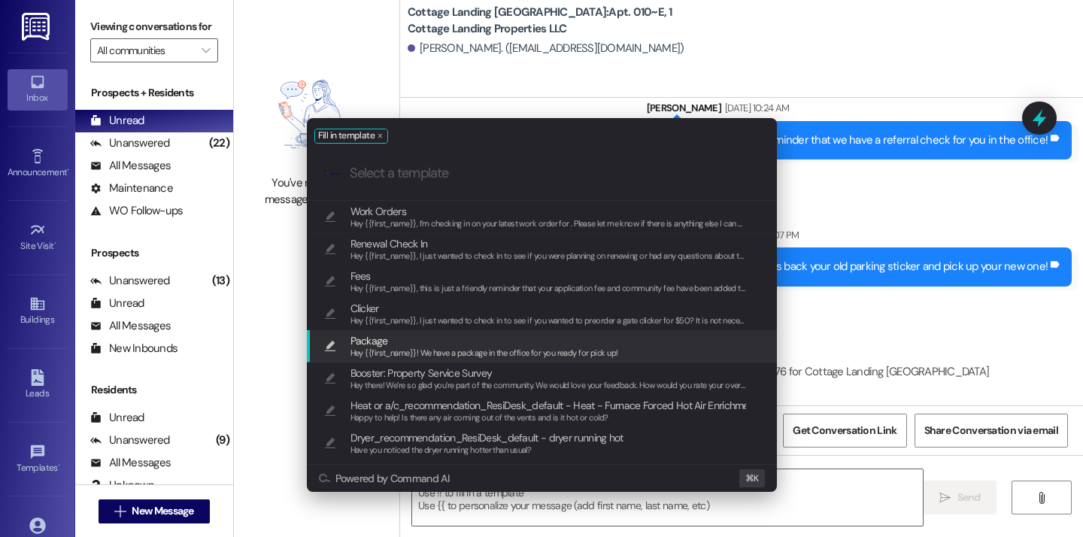
click at [421, 348] on span "Hey {{first_name}}! We have a package in the office for you ready for pick up!" at bounding box center [485, 353] width 268 height 11
type textarea "Hey {{first_name}}! We have a package in the office for you ready for pick up!"
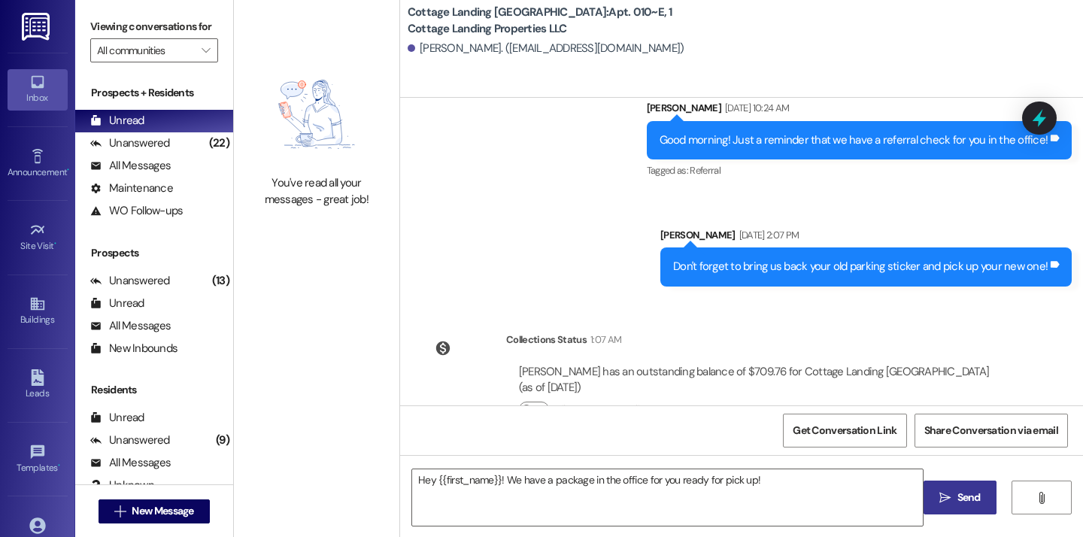
click at [966, 505] on span "Send" at bounding box center [969, 498] width 23 height 16
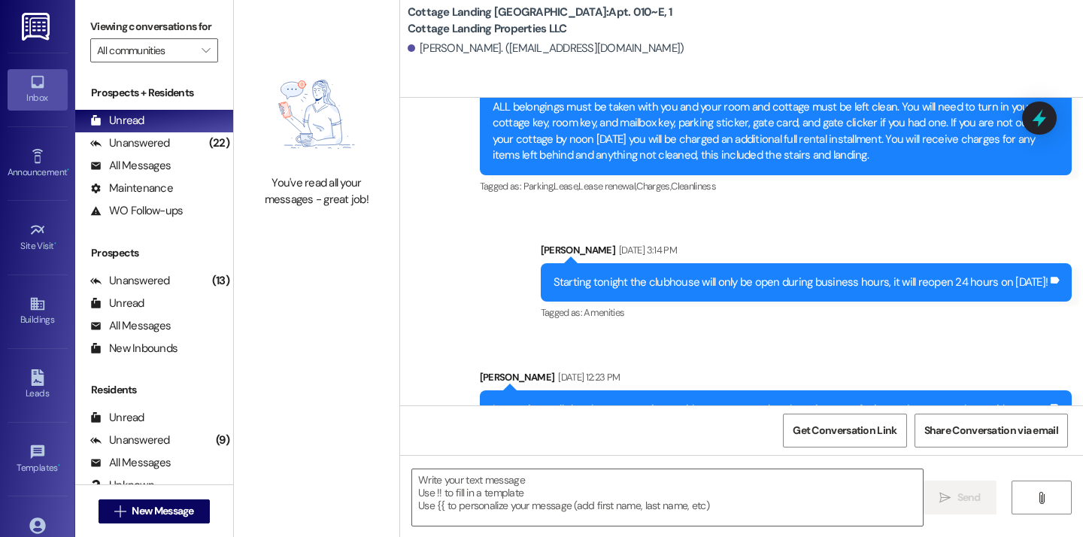
scroll to position [19680, 0]
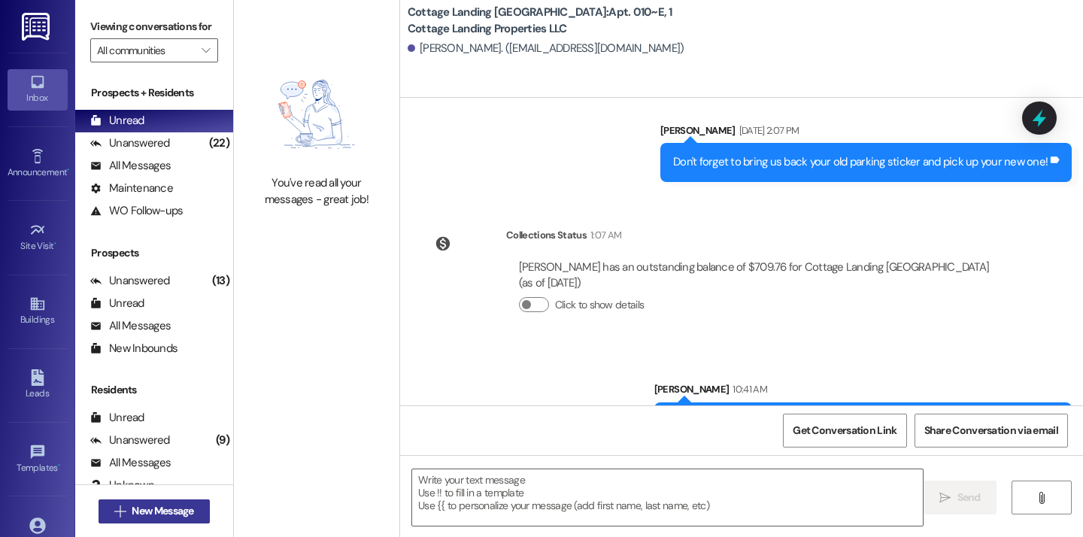
click at [194, 510] on button " New Message" at bounding box center [154, 512] width 111 height 24
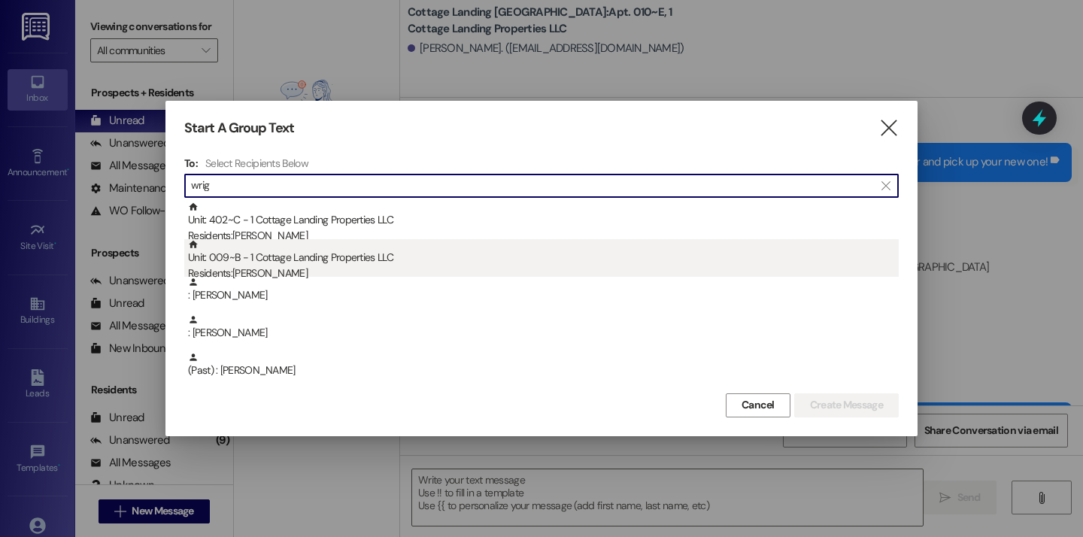
type input "wrig"
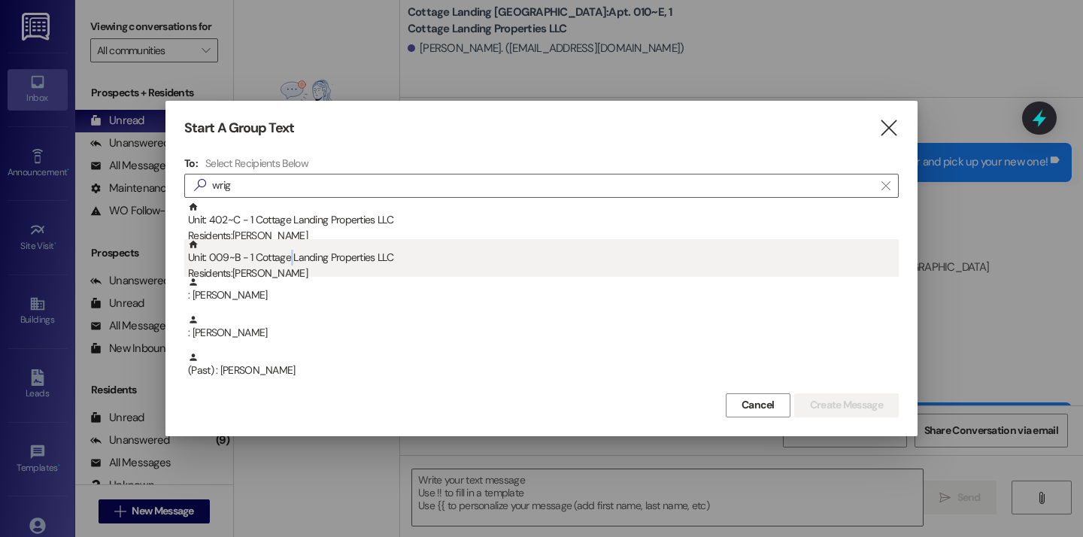
click at [291, 253] on div "Unit: 009~B - 1 Cottage Landing Properties LLC Residents: Hayden Wright" at bounding box center [543, 260] width 711 height 43
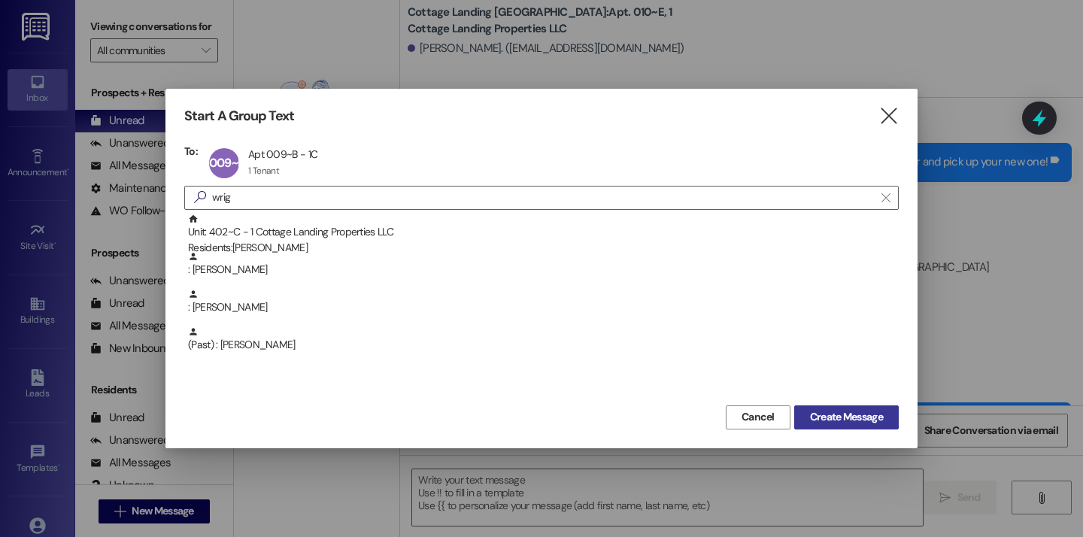
click at [810, 407] on button "Create Message" at bounding box center [846, 417] width 105 height 24
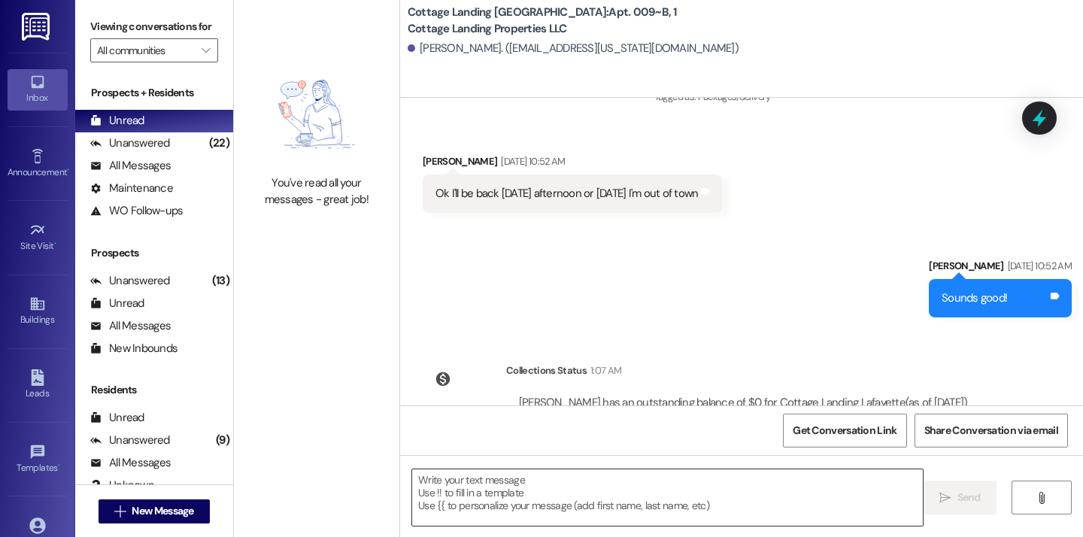
scroll to position [33156, 0]
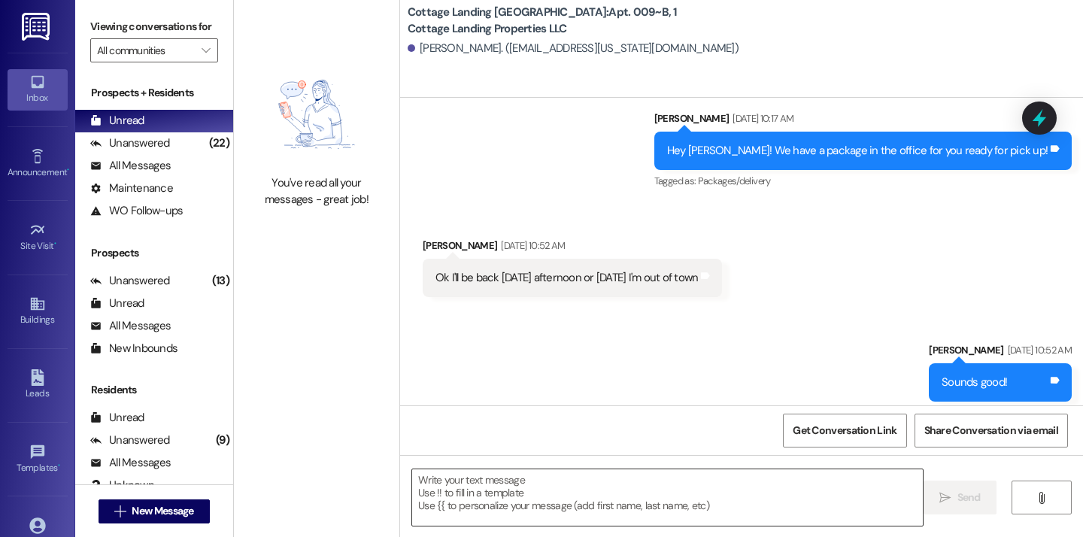
click at [560, 490] on textarea at bounding box center [667, 497] width 511 height 56
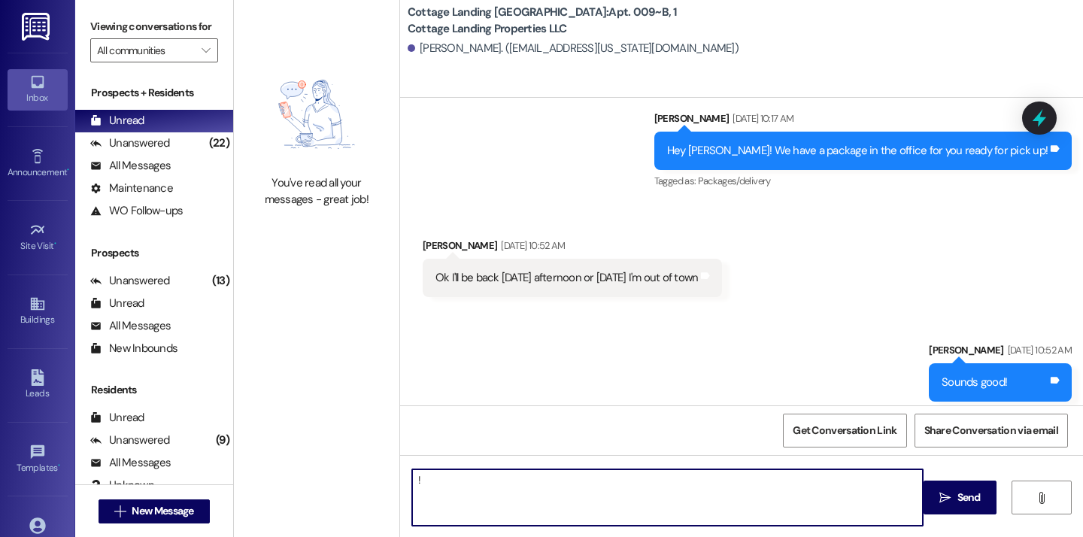
type textarea "!!"
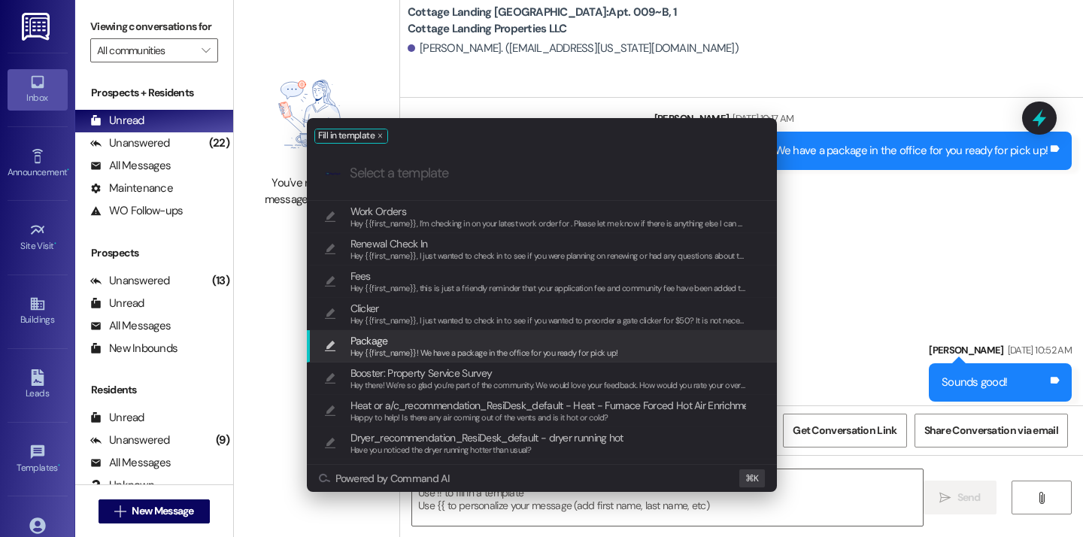
click at [423, 357] on span "Hey {{first_name}}! We have a package in the office for you ready for pick up!" at bounding box center [485, 353] width 268 height 11
type textarea "Hey {{first_name}}! We have a package in the office for you ready for pick up!"
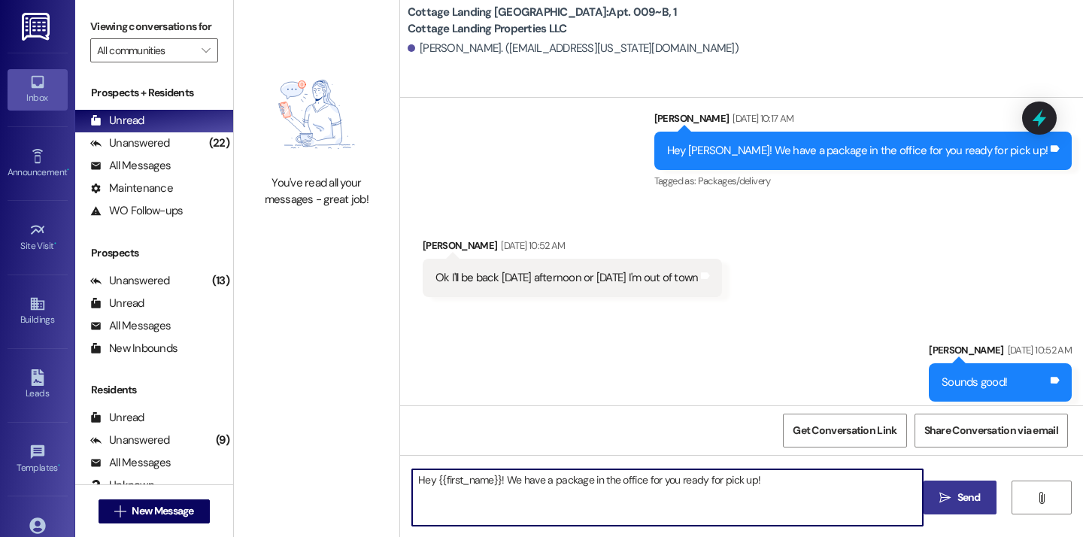
click at [952, 487] on button " Send" at bounding box center [960, 498] width 73 height 34
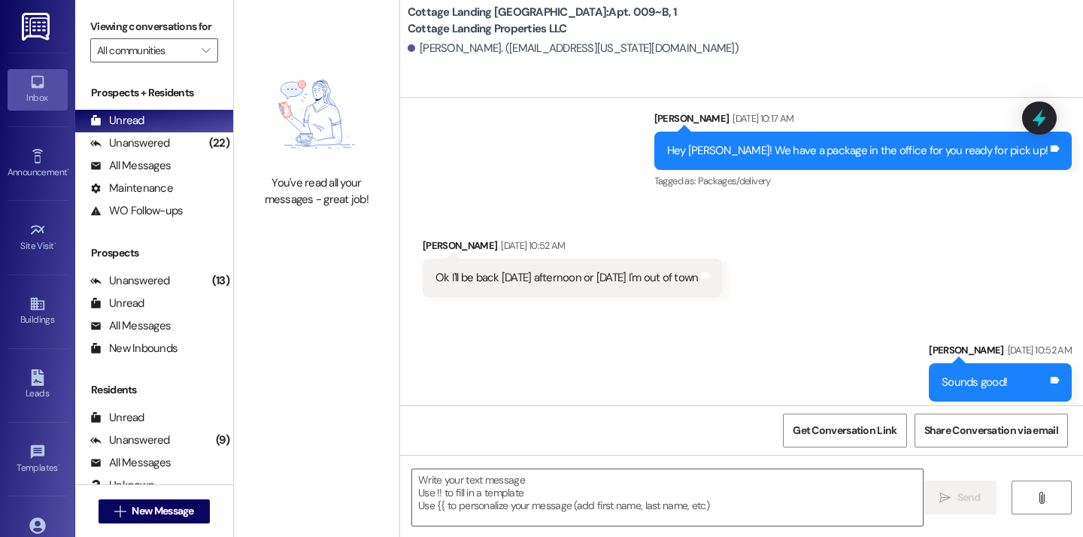
scroll to position [32997, 0]
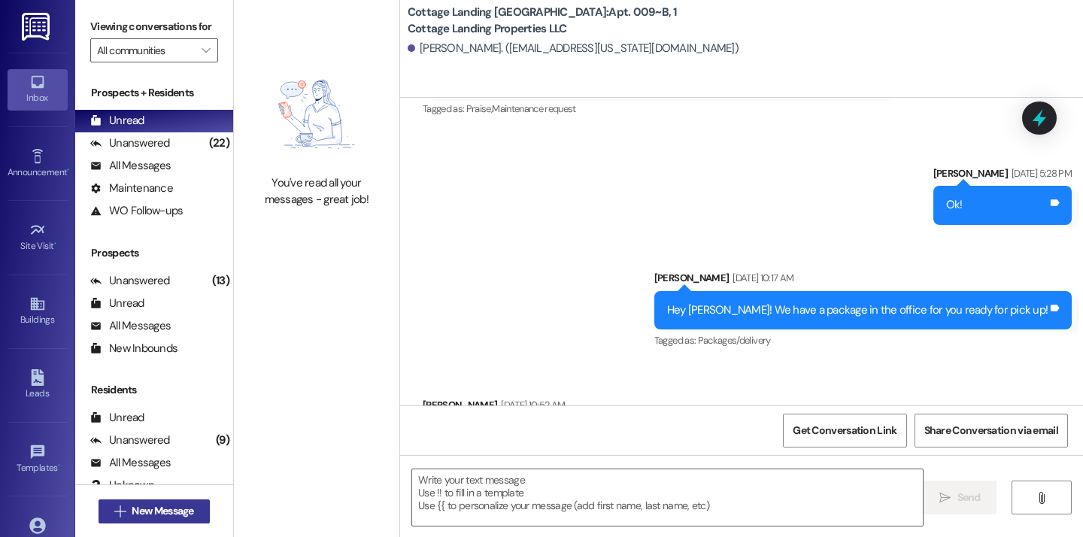
click at [183, 514] on span "New Message" at bounding box center [163, 511] width 62 height 16
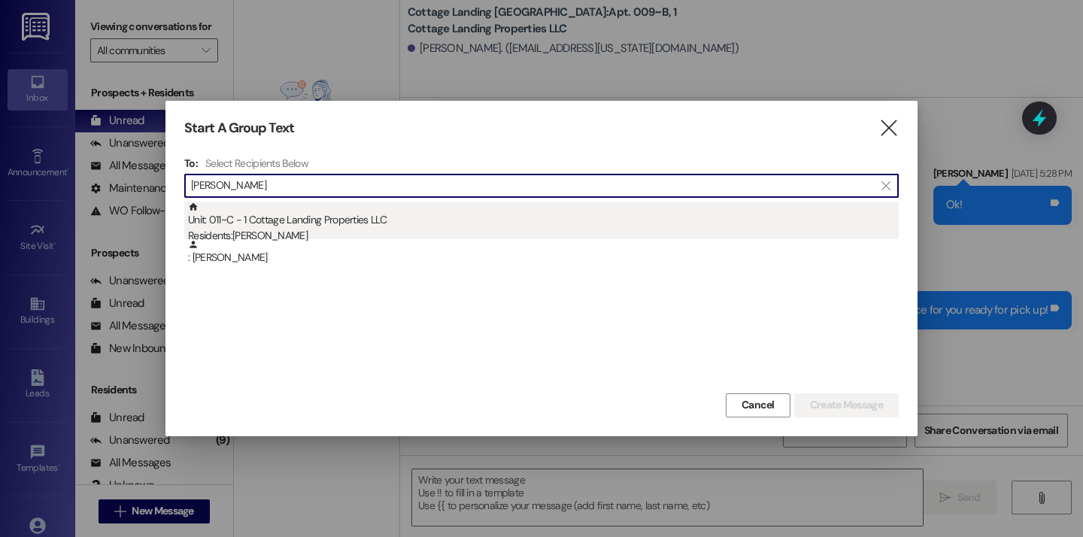
type input "clem"
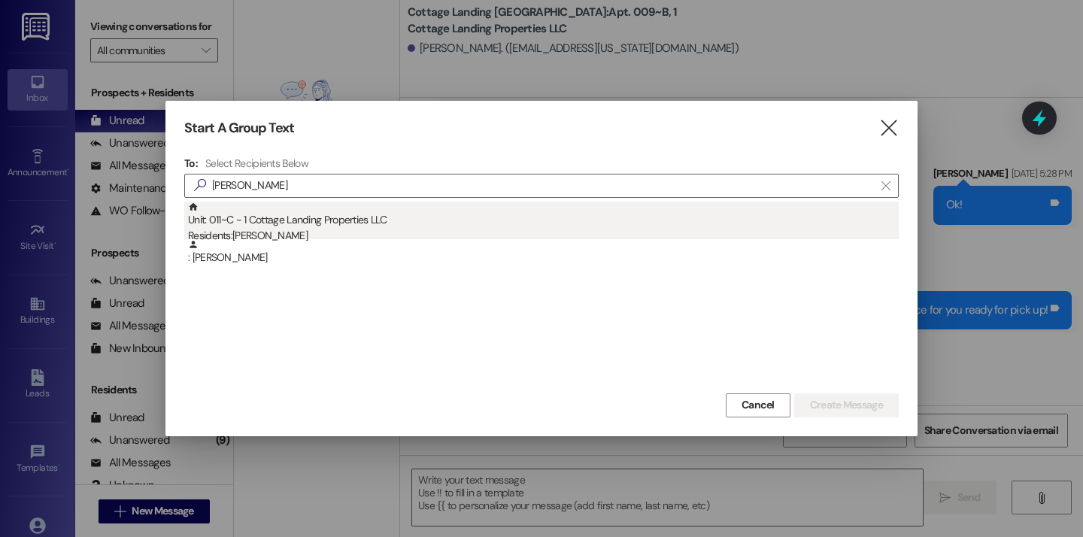
click at [302, 231] on div "Residents: Claire Clement" at bounding box center [543, 236] width 711 height 16
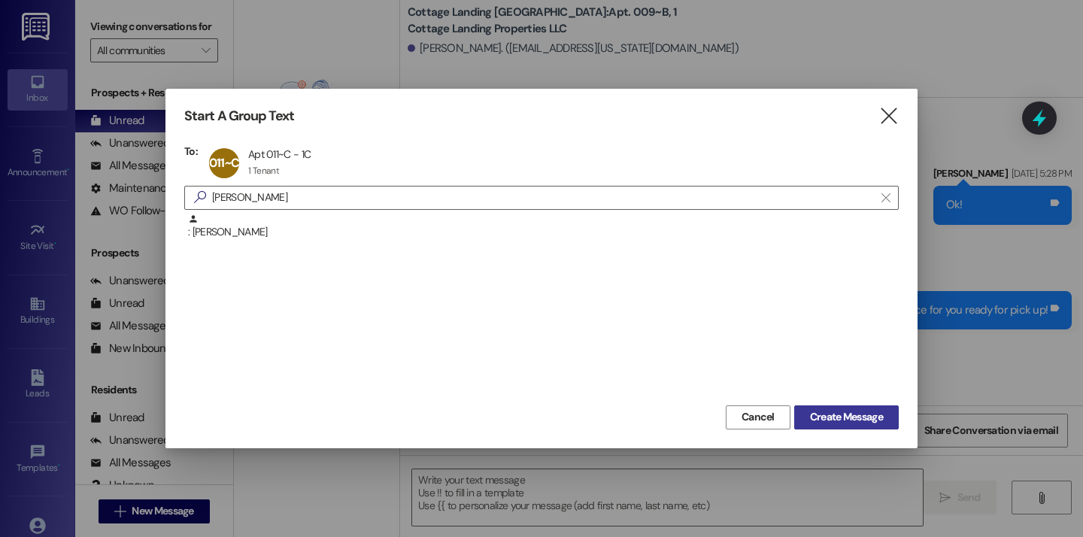
click at [817, 420] on span "Create Message" at bounding box center [846, 417] width 73 height 16
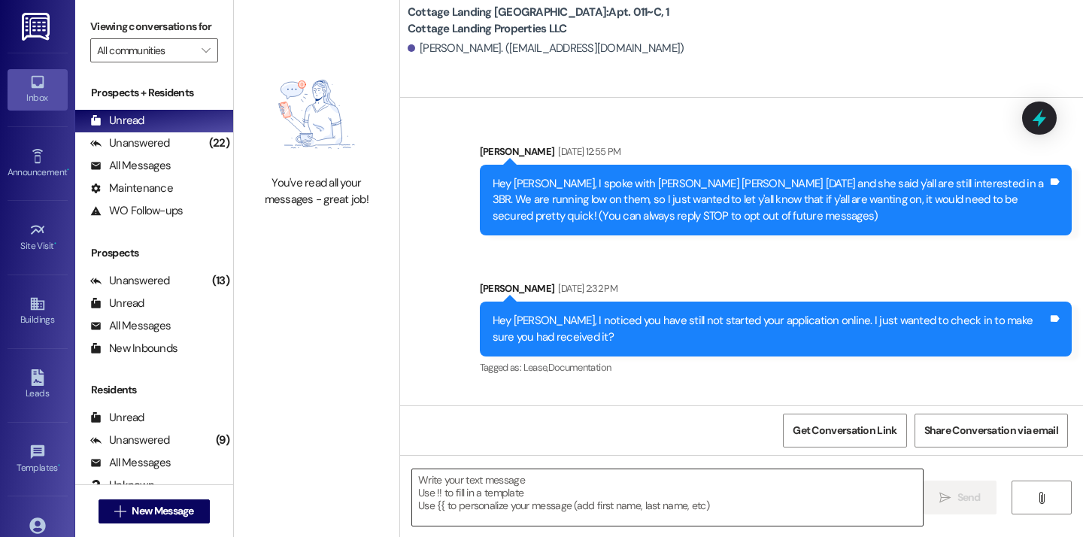
scroll to position [45592, 0]
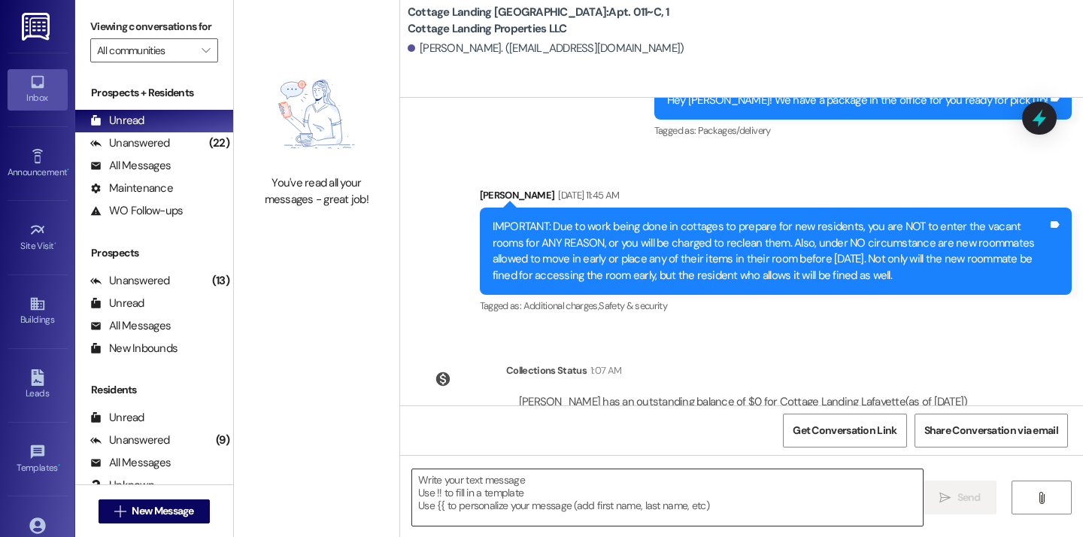
click at [472, 487] on textarea at bounding box center [667, 497] width 511 height 56
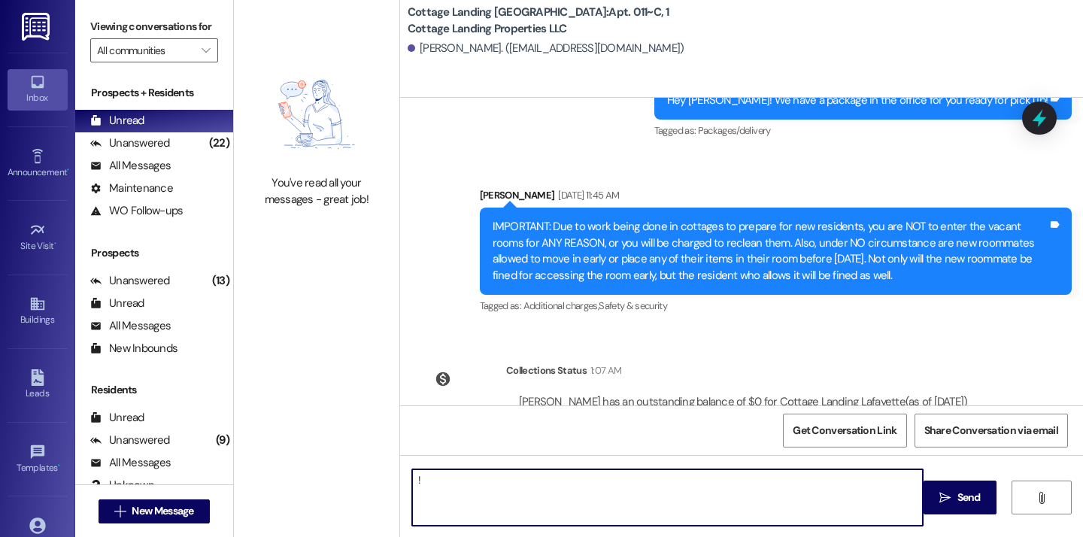
type textarea "!!"
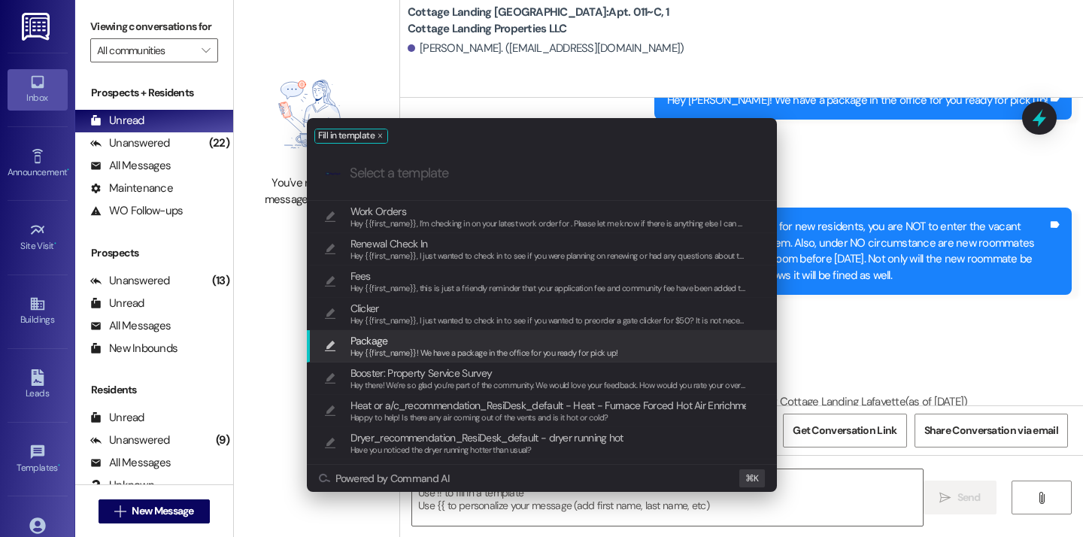
click at [361, 337] on span "Package" at bounding box center [370, 341] width 38 height 17
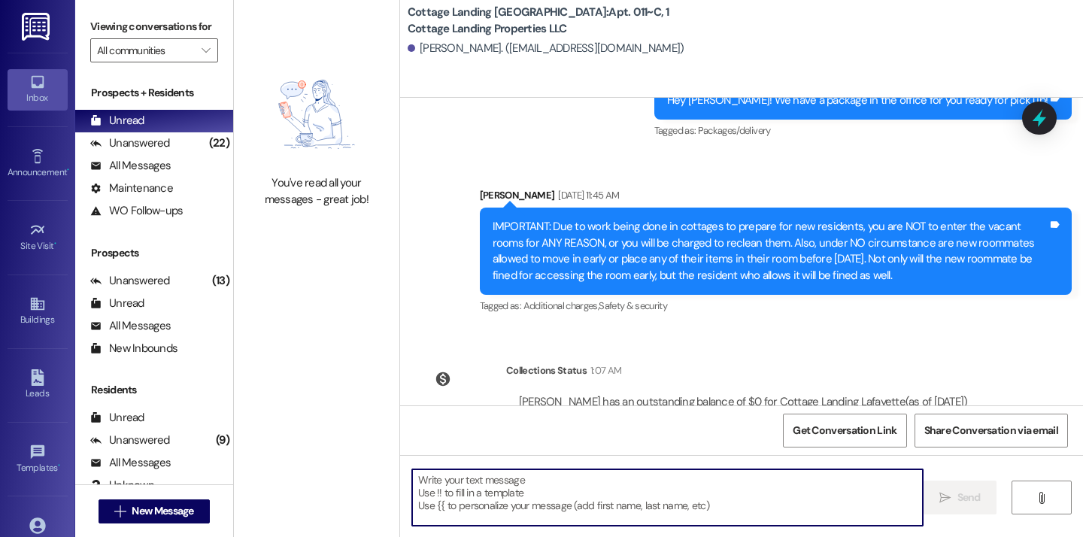
type textarea "Hey {{first_name}}! We have a package in the office for you ready for pick up!"
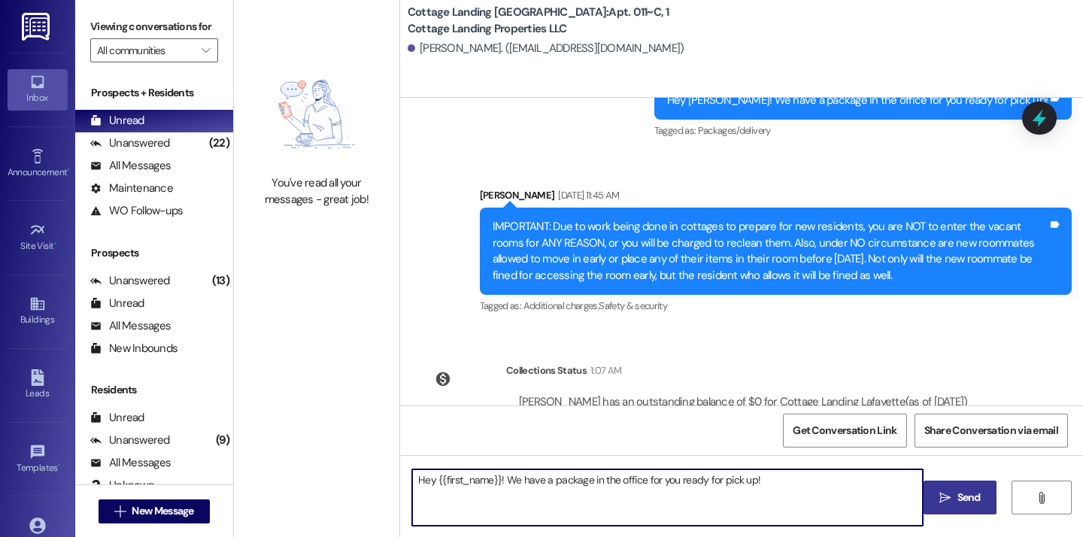
click at [951, 507] on button " Send" at bounding box center [960, 498] width 73 height 34
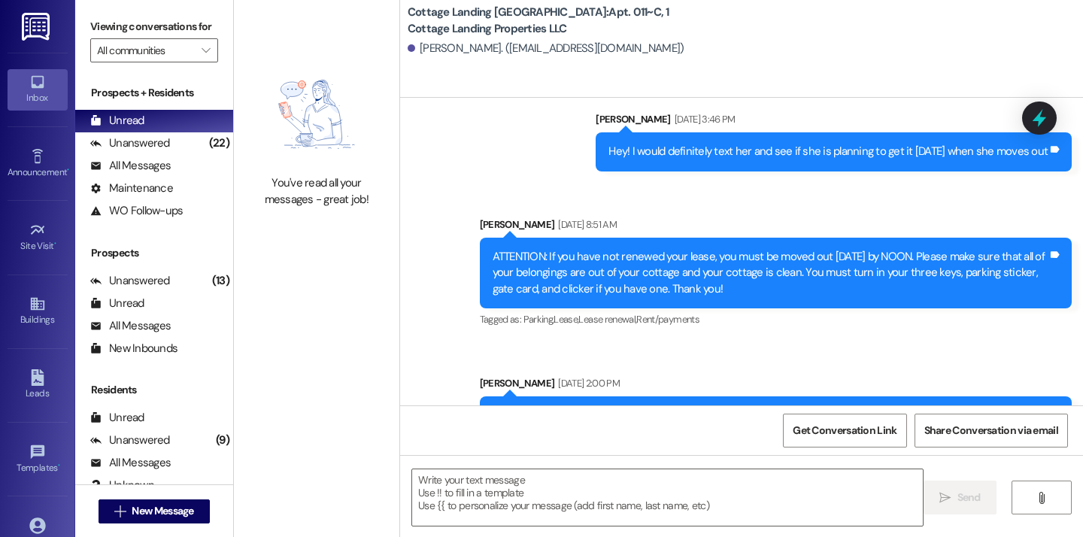
scroll to position [45697, 0]
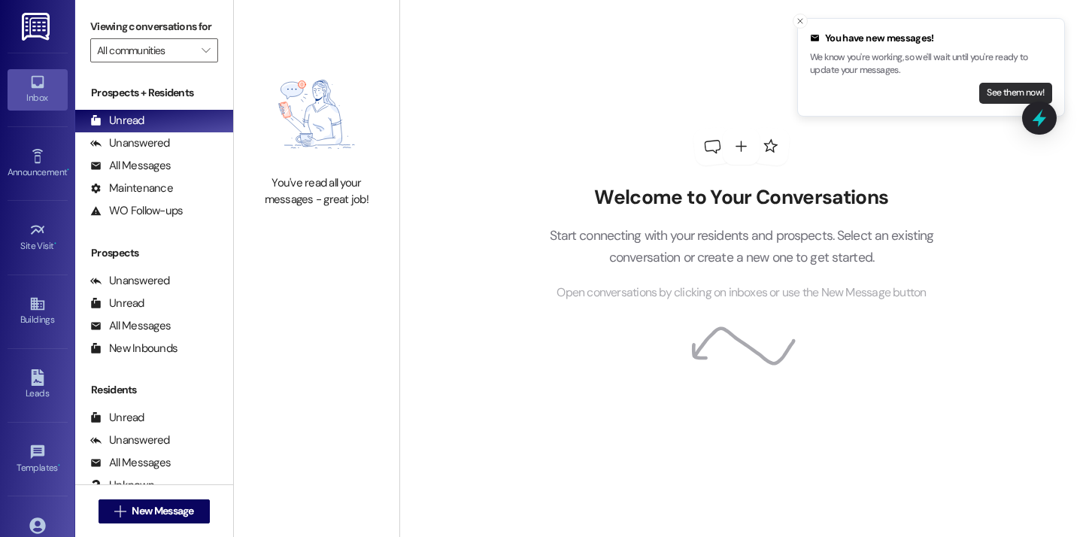
click at [1034, 93] on button "See them now!" at bounding box center [1015, 93] width 73 height 21
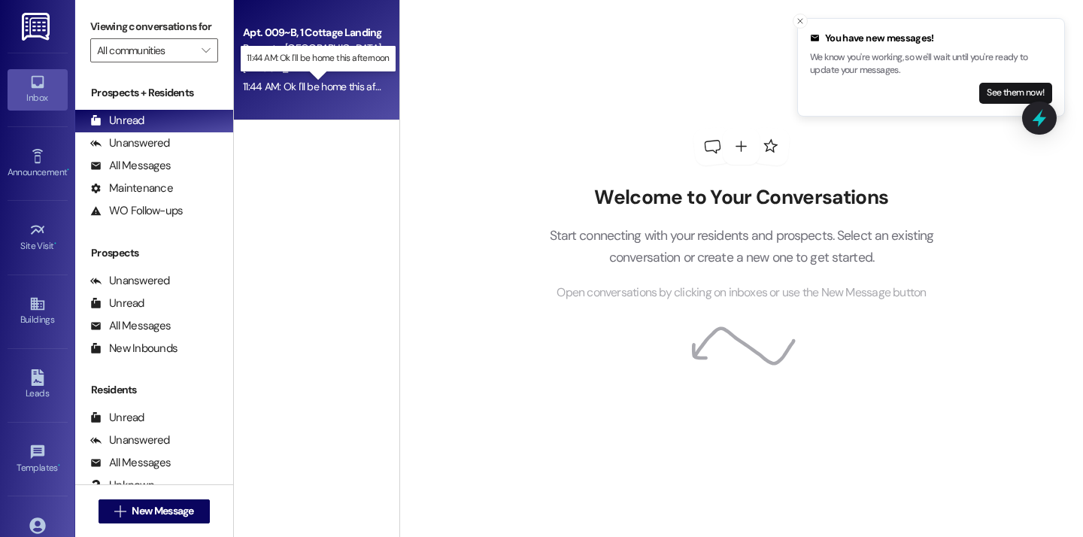
click at [361, 90] on div "11:44 AM: Ok I'll be home this afternoon 11:44 AM: Ok I'll be home this afterno…" at bounding box center [326, 87] width 166 height 14
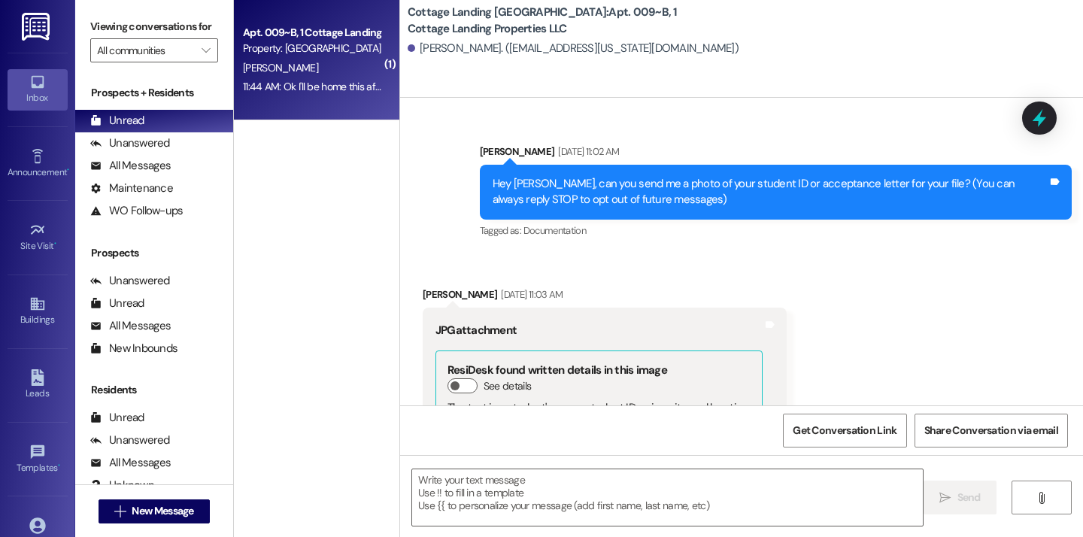
scroll to position [33495, 0]
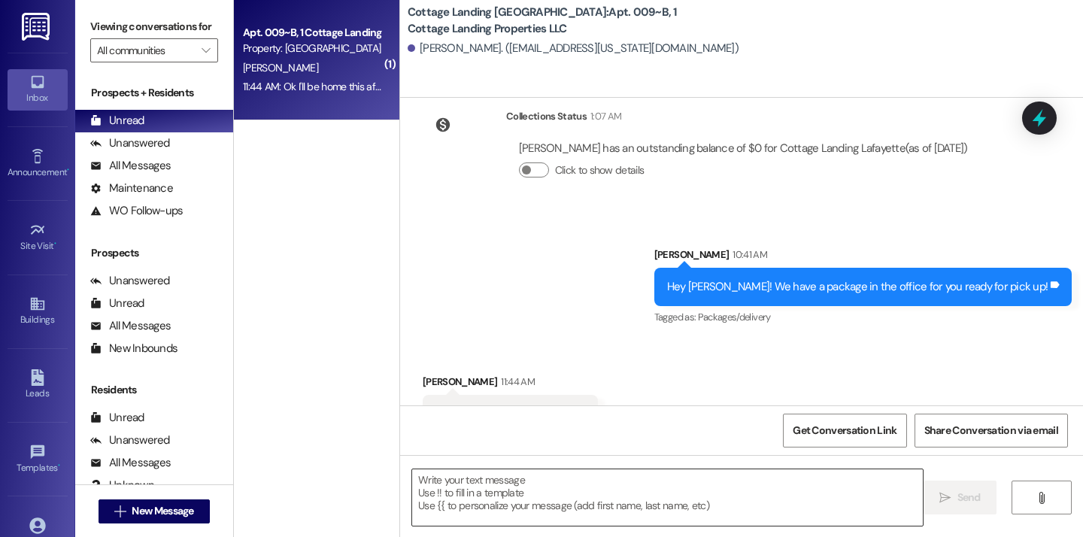
click at [530, 497] on textarea at bounding box center [667, 497] width 511 height 56
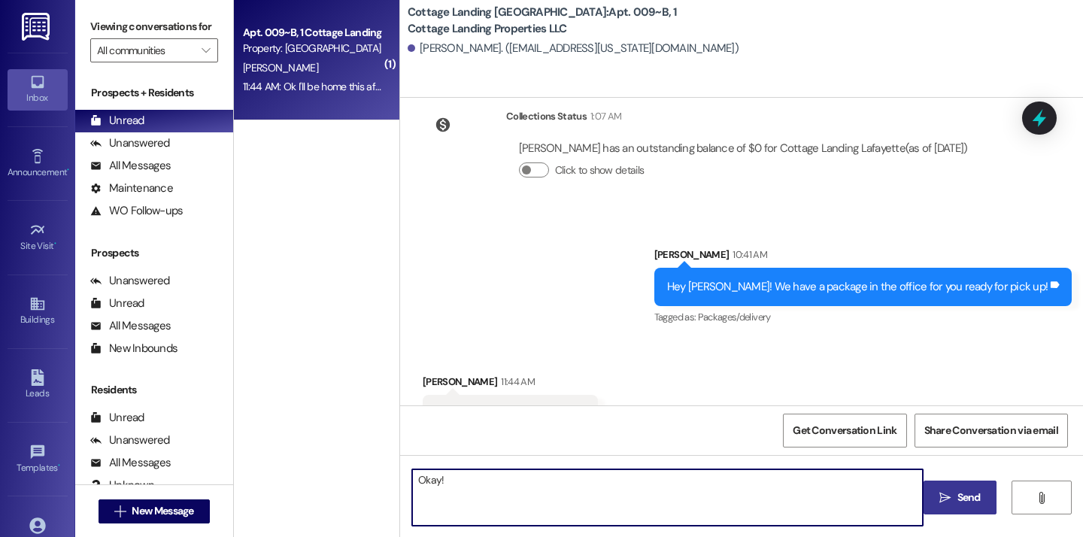
type textarea "Okay!"
click at [953, 510] on button " Send" at bounding box center [960, 498] width 73 height 34
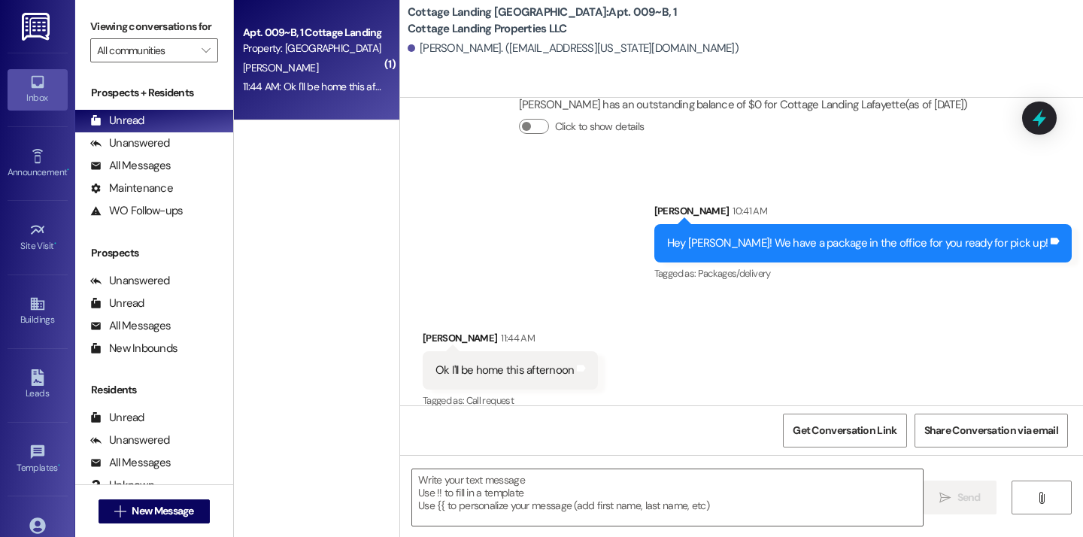
scroll to position [33599, 0]
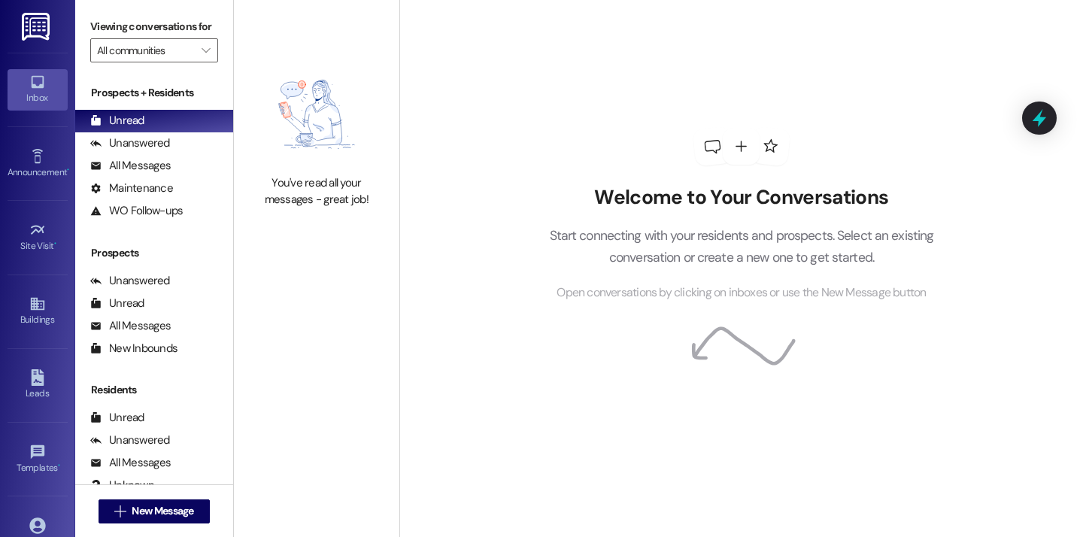
click at [324, 135] on img at bounding box center [317, 115] width 132 height 108
click at [516, 138] on div "Welcome to Your Conversations Start connecting with your residents and prospect…" at bounding box center [741, 215] width 451 height 430
